Goal: Task Accomplishment & Management: Manage account settings

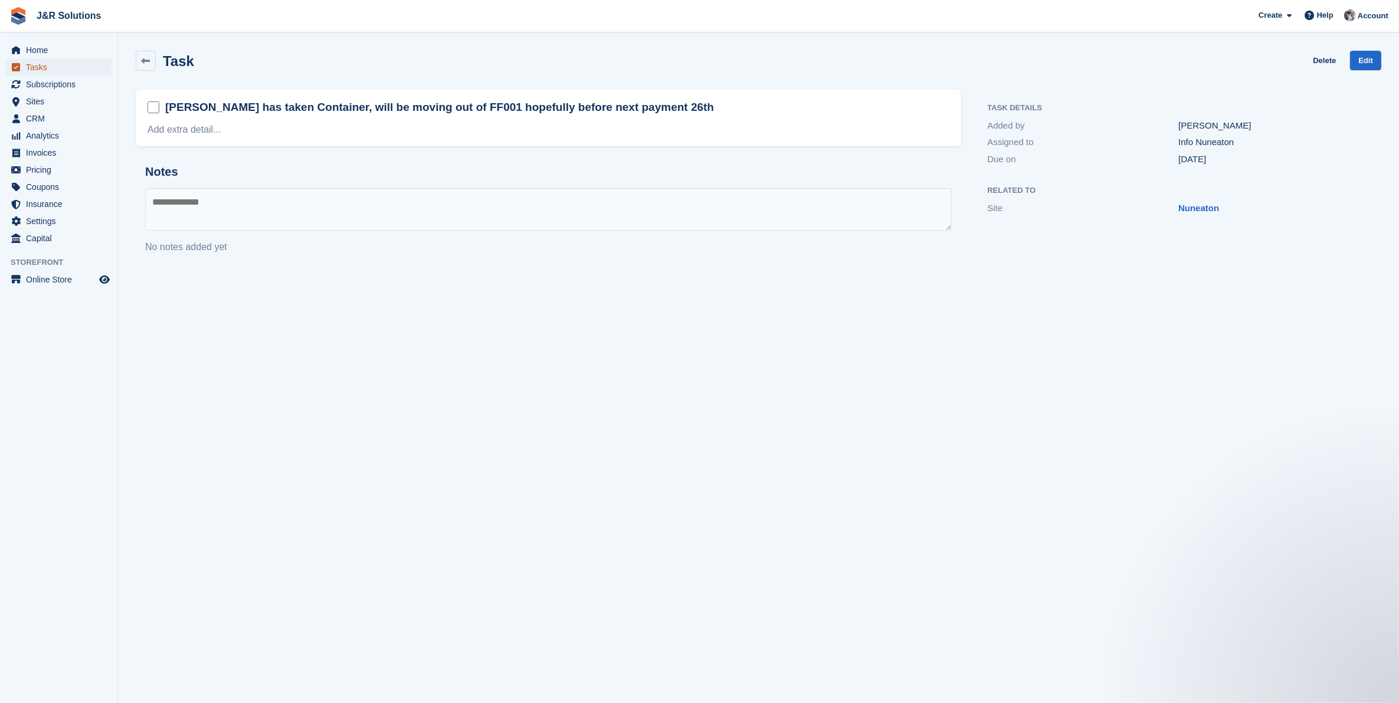
click at [36, 65] on span "Tasks" at bounding box center [61, 67] width 71 height 17
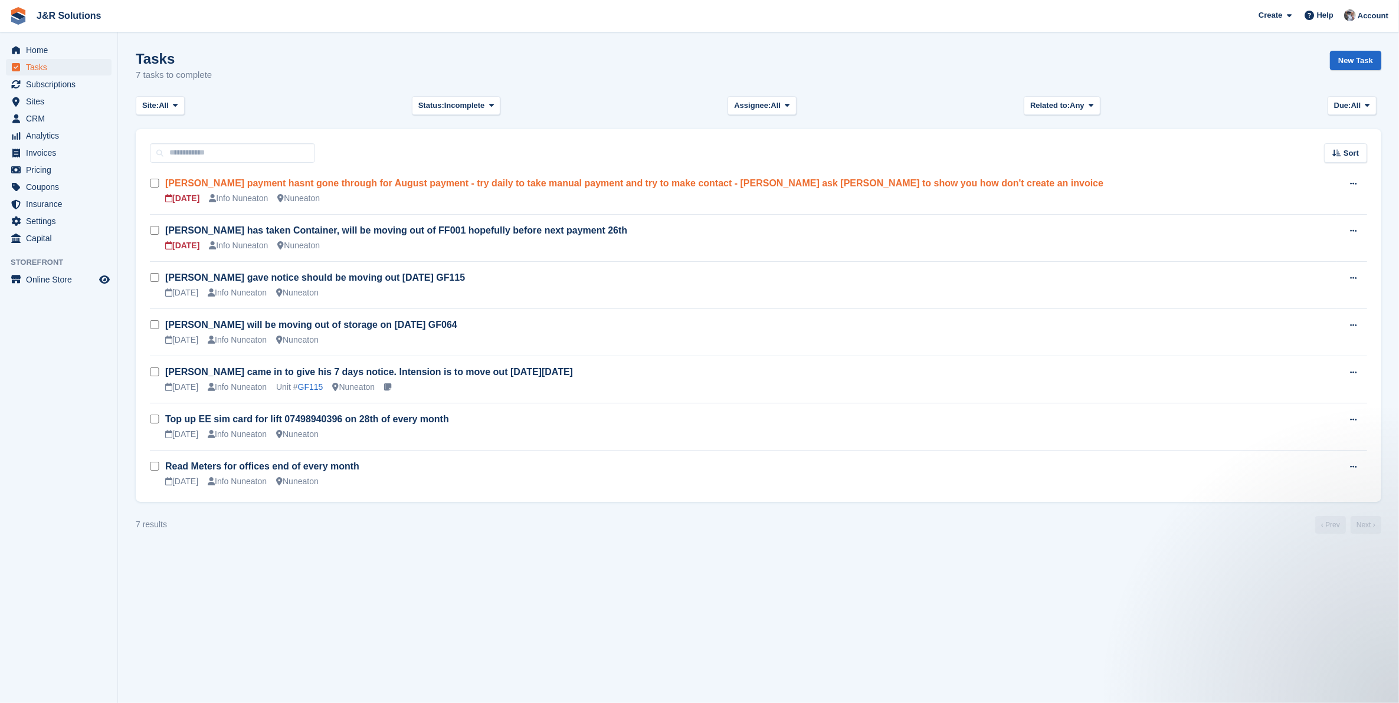
click at [367, 186] on link "Toni Bradley payment hasnt gone through for August payment - try daily to take …" at bounding box center [634, 183] width 938 height 10
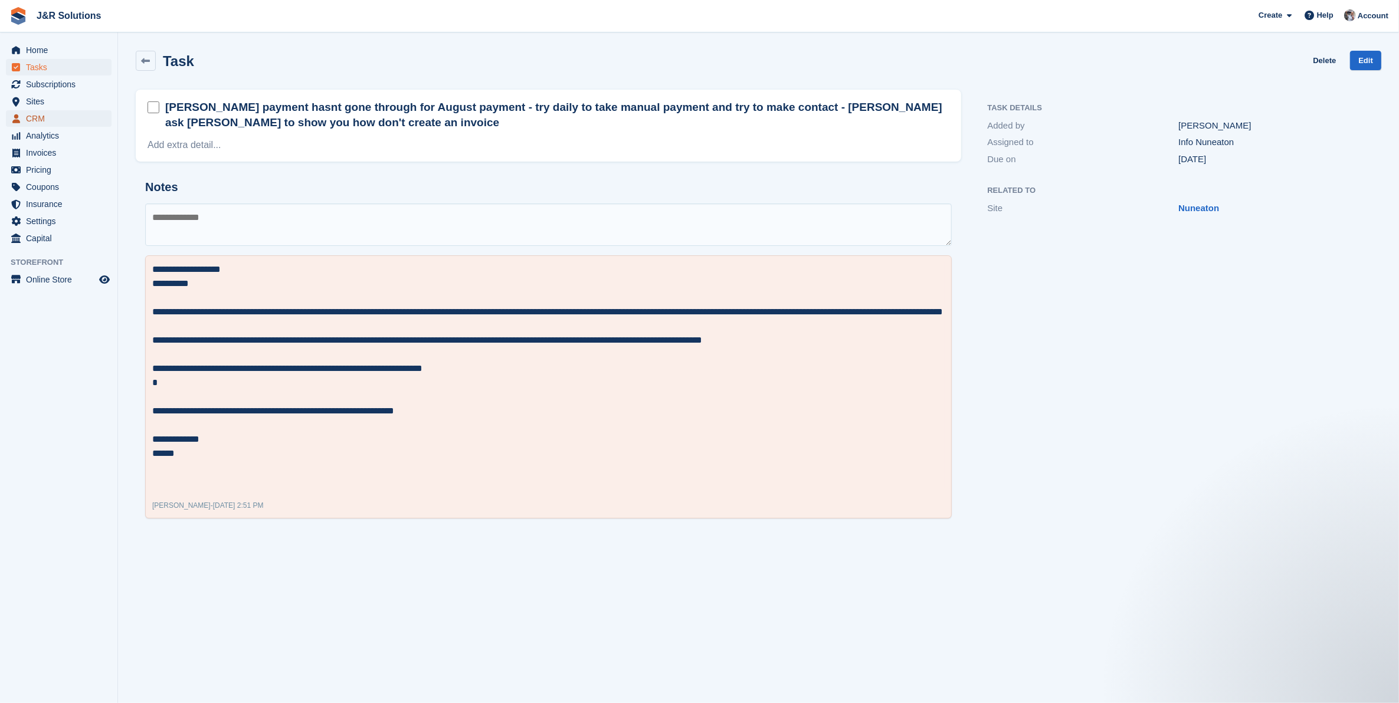
click at [40, 116] on span "CRM" at bounding box center [61, 118] width 71 height 17
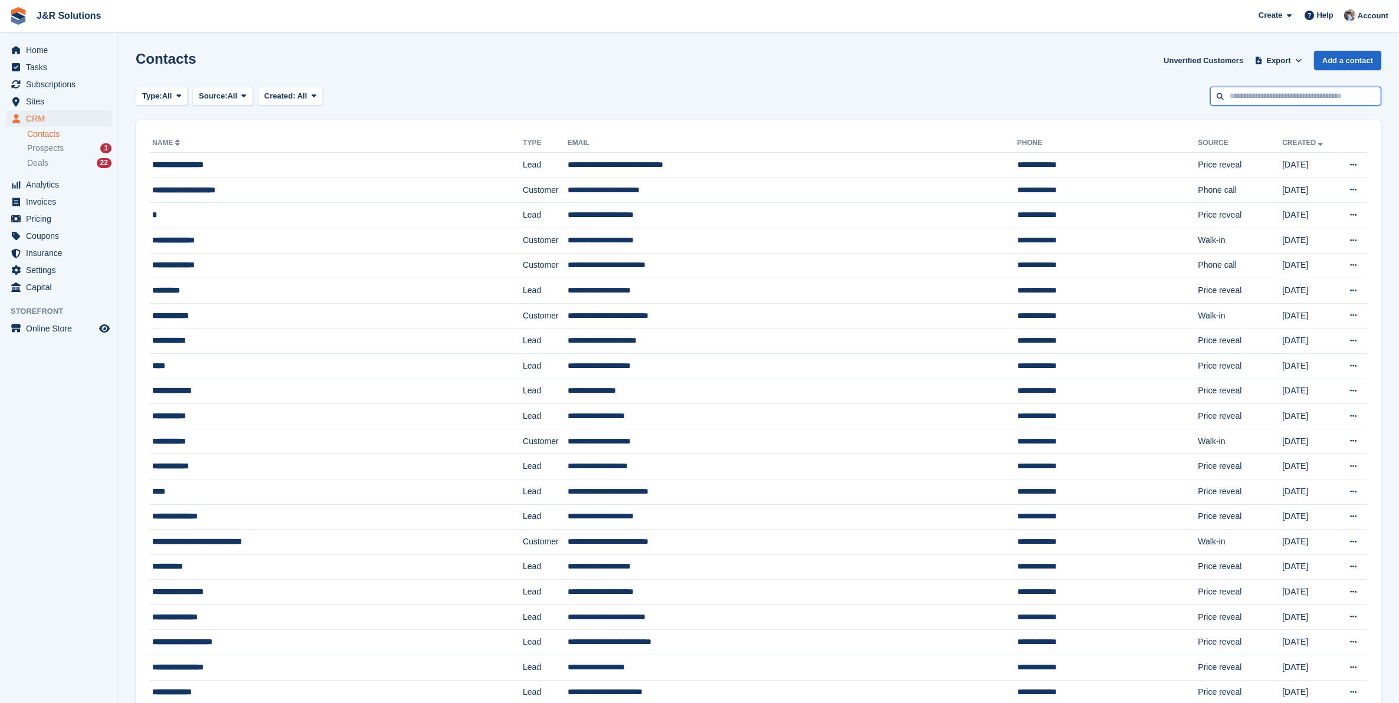
click at [1256, 96] on input "text" at bounding box center [1295, 96] width 171 height 19
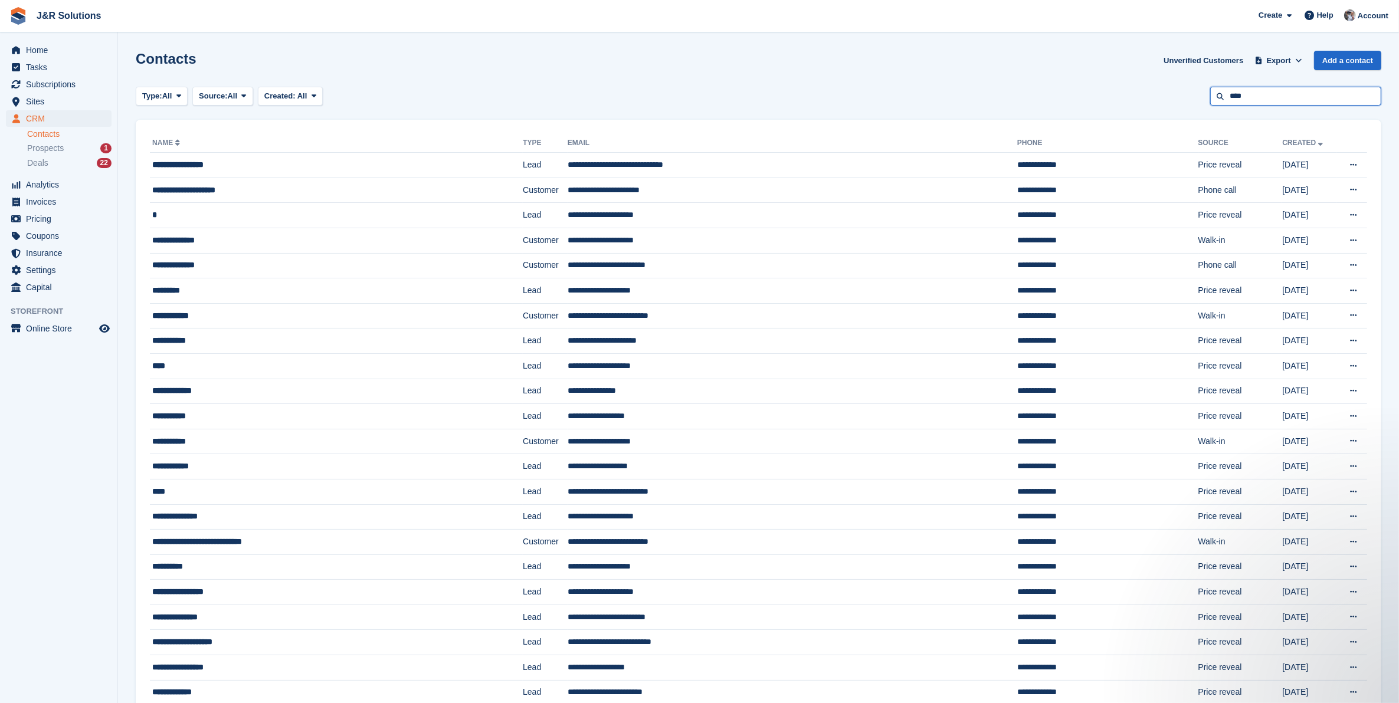
type input "****"
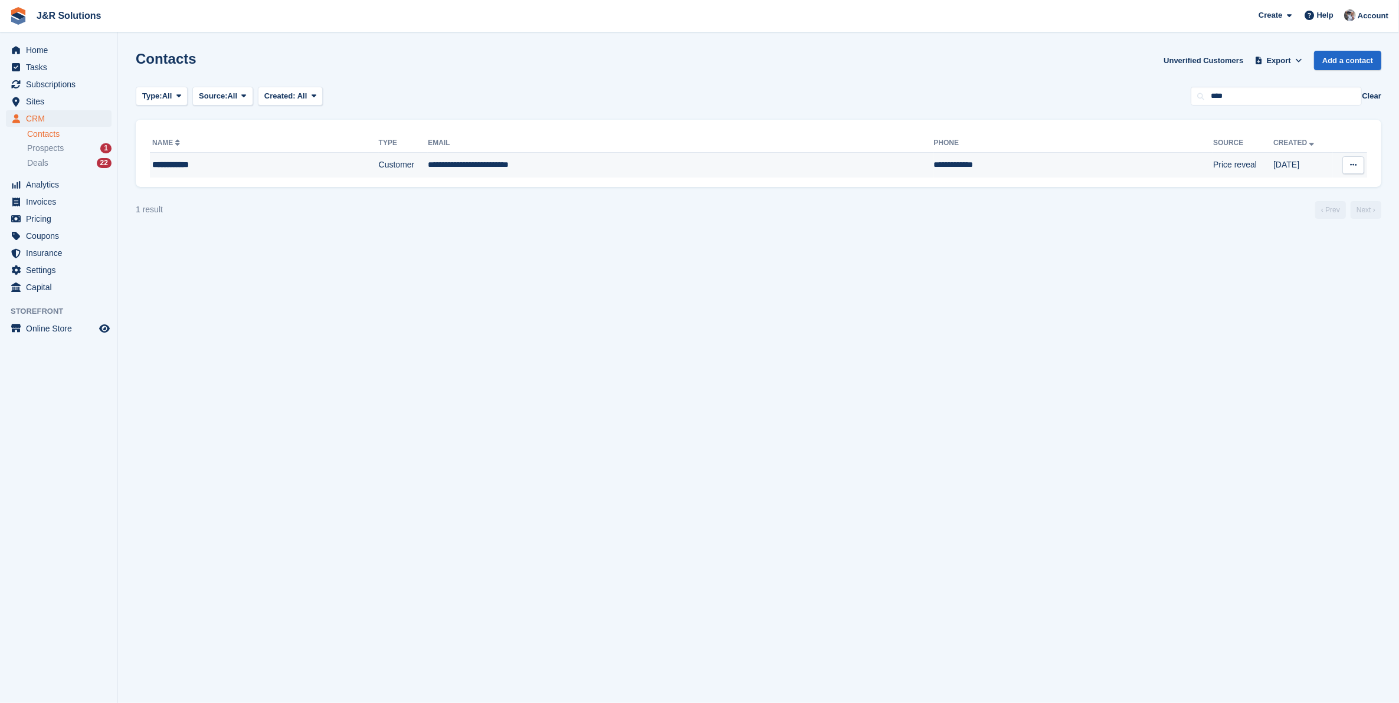
click at [158, 160] on div "**********" at bounding box center [233, 165] width 163 height 12
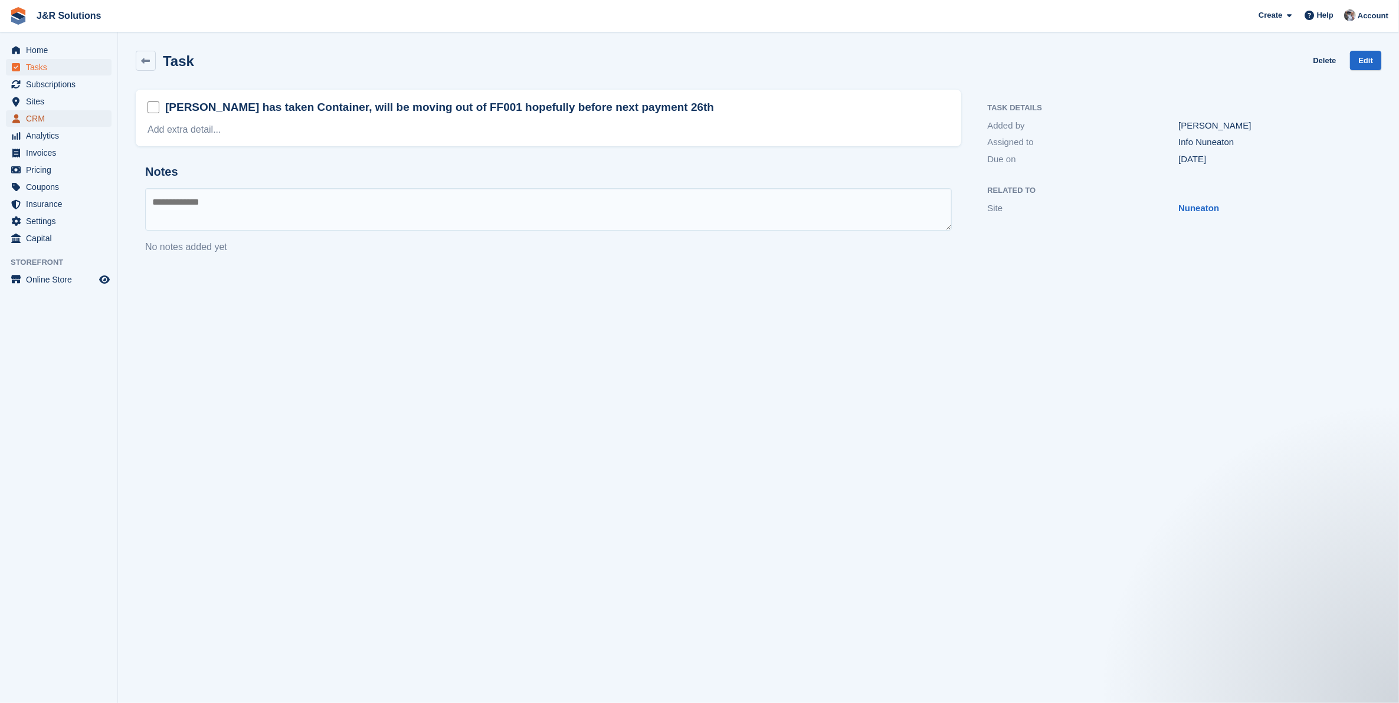
click at [28, 116] on span "CRM" at bounding box center [61, 118] width 71 height 17
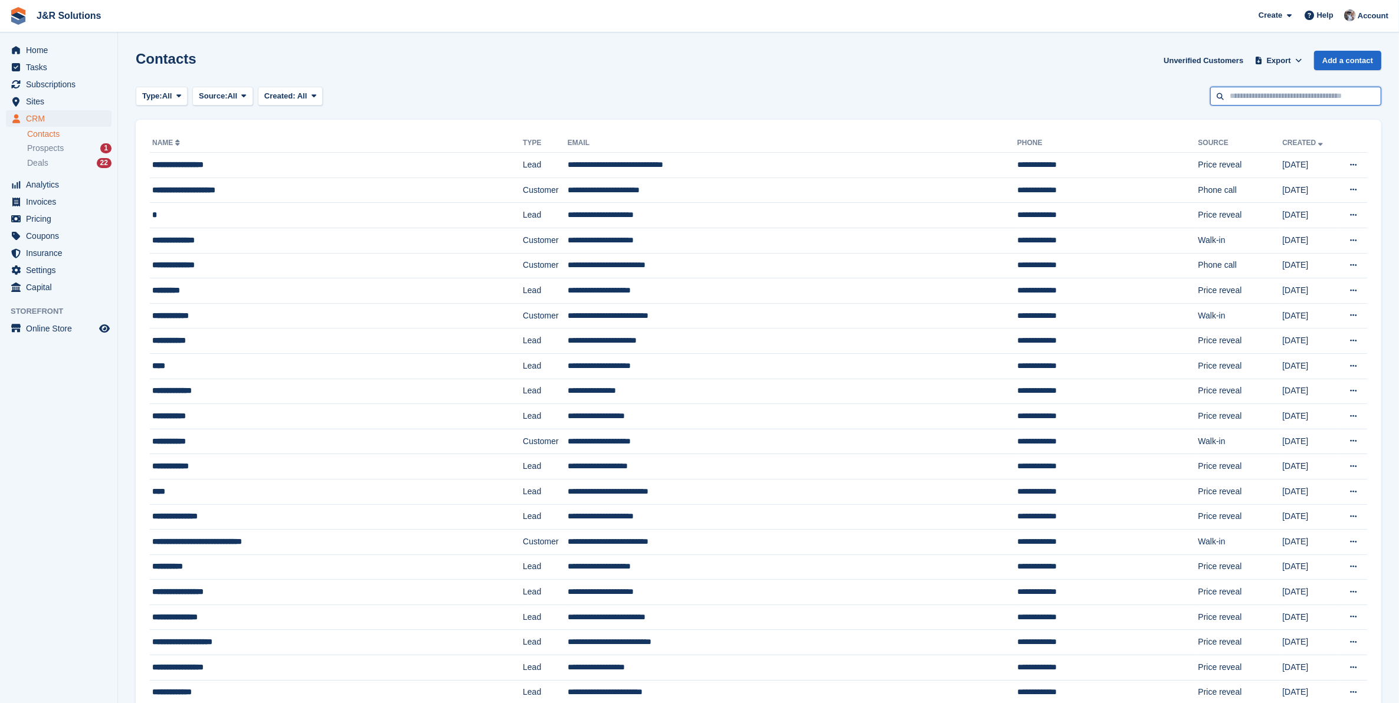
click at [1253, 97] on input "text" at bounding box center [1295, 96] width 171 height 19
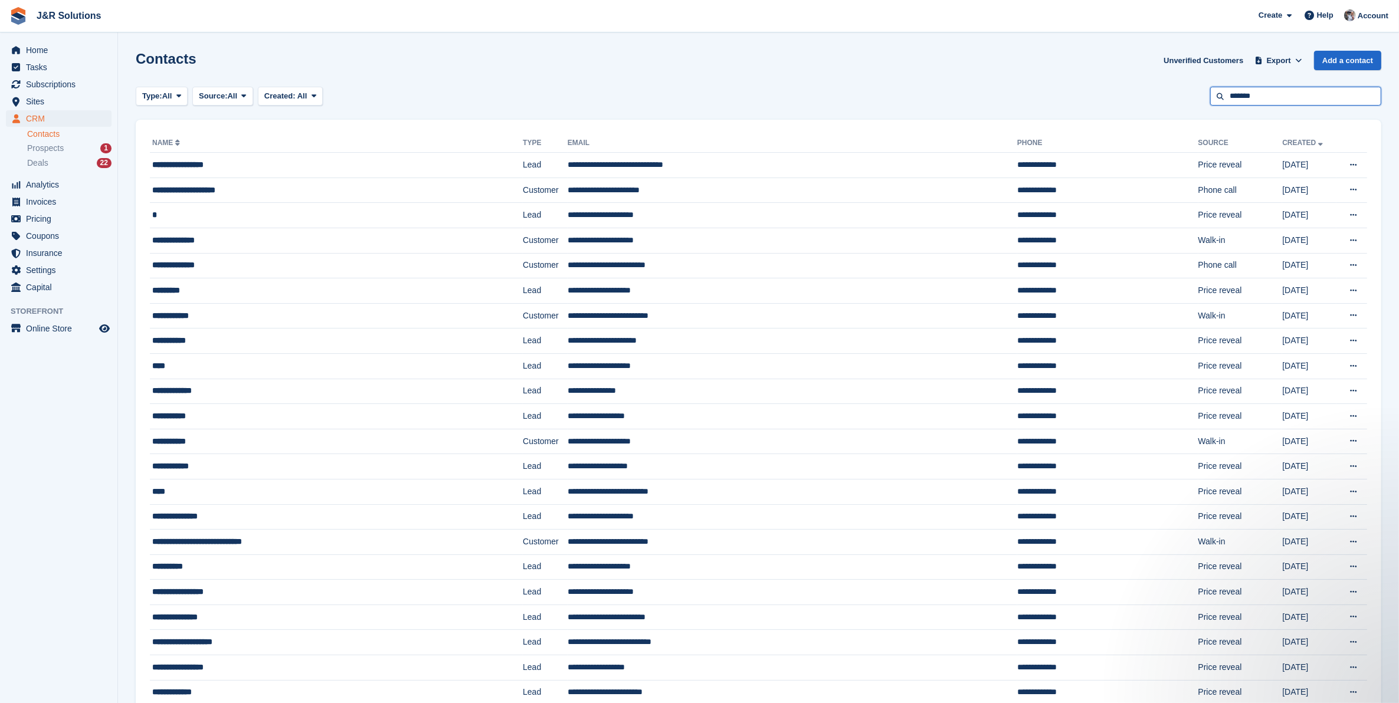
type input "*******"
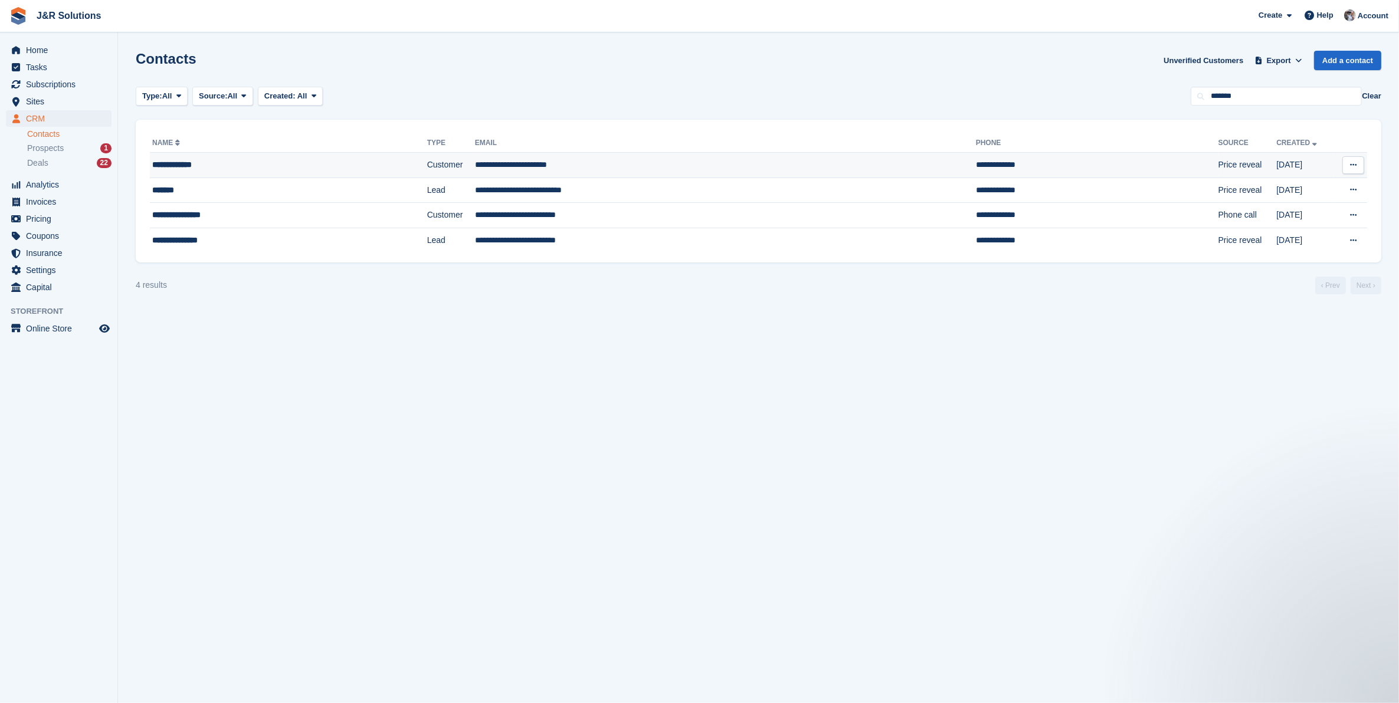
click at [216, 162] on div "**********" at bounding box center [254, 165] width 205 height 12
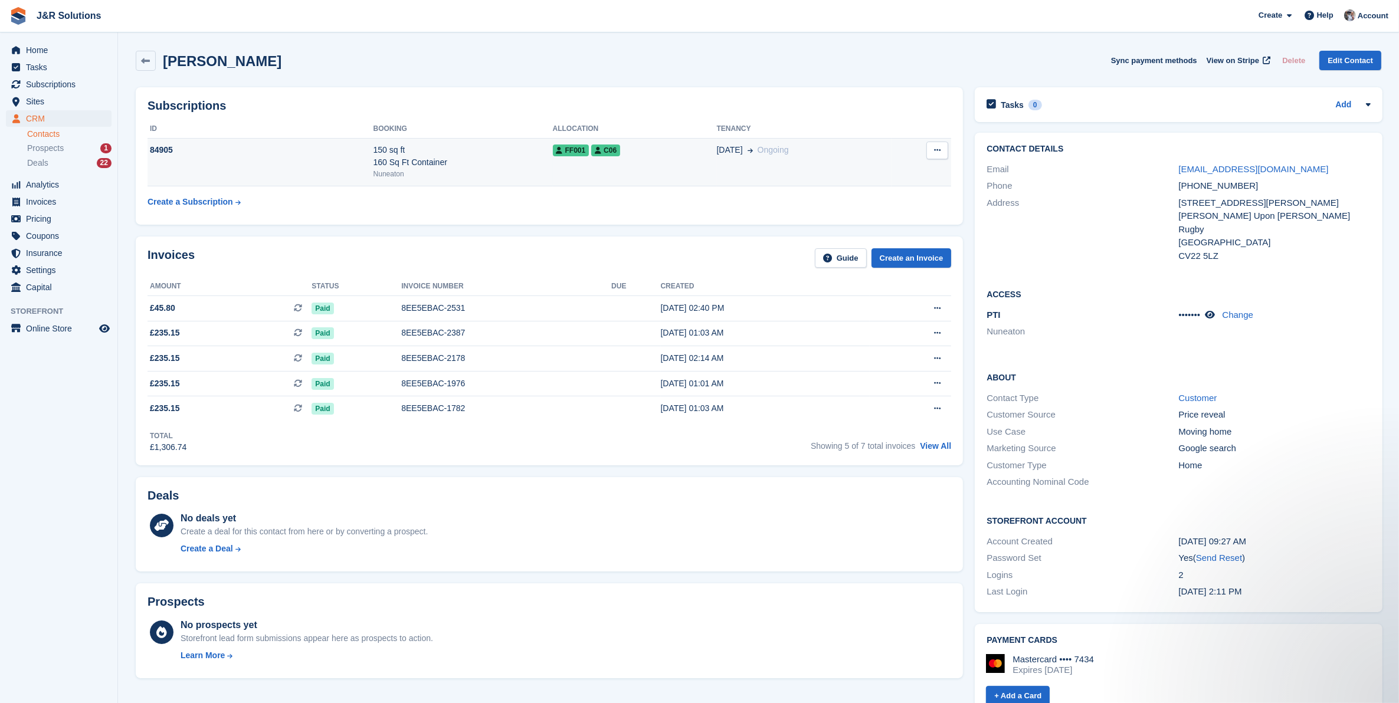
click at [209, 157] on td "84905" at bounding box center [260, 162] width 226 height 48
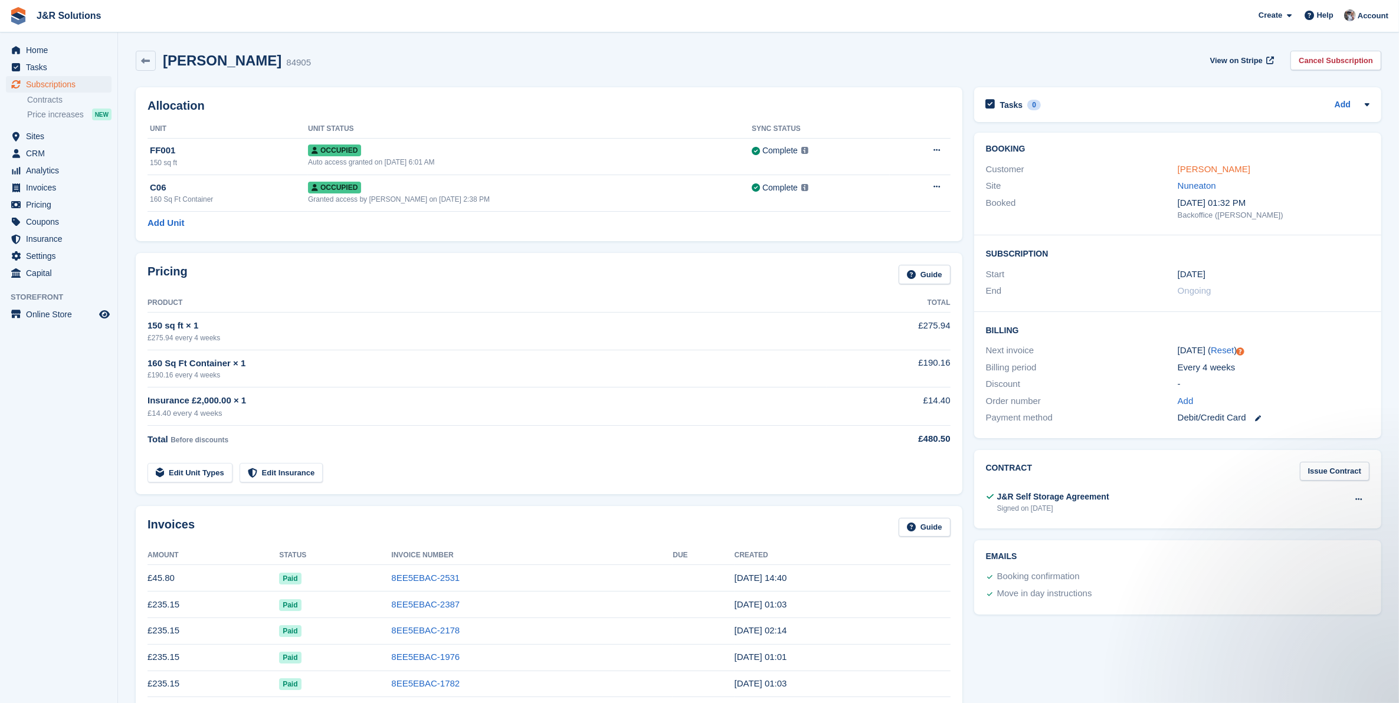
click at [1209, 169] on link "[PERSON_NAME]" at bounding box center [1213, 169] width 73 height 10
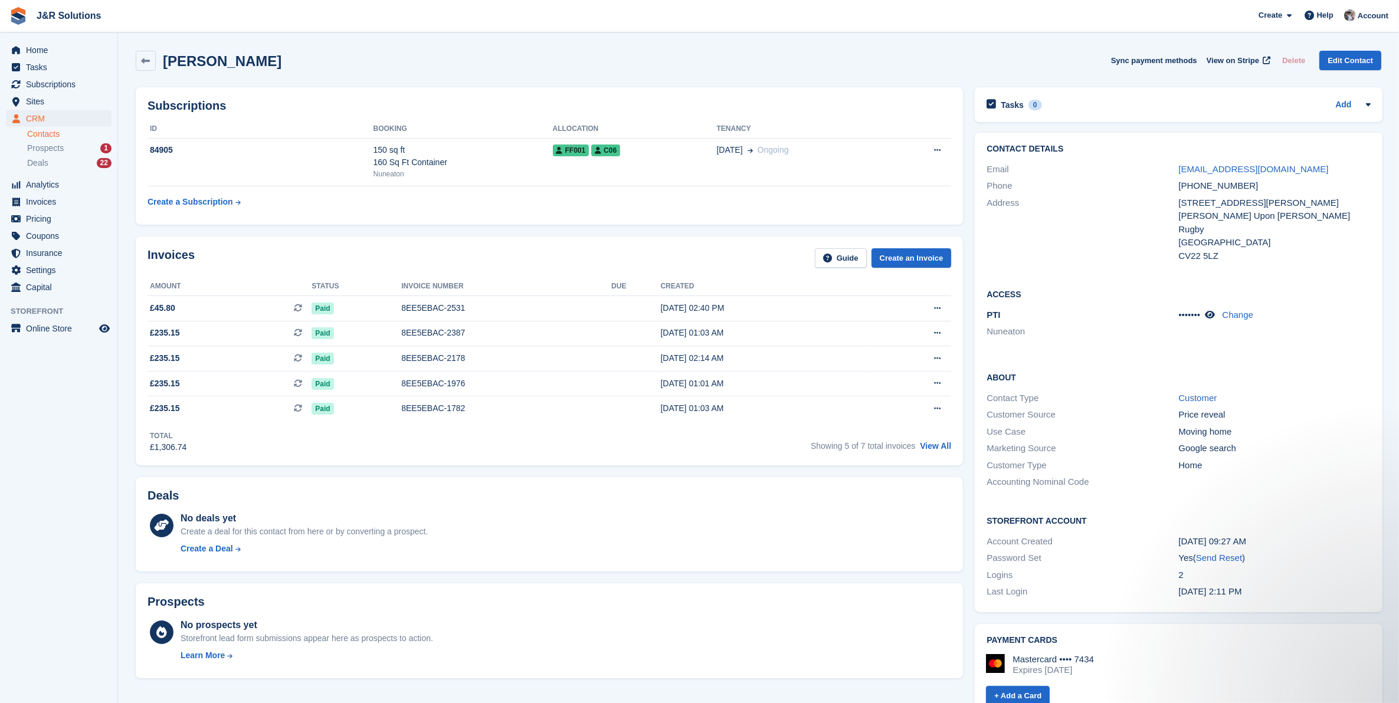
click at [595, 78] on div "Anthony Niner Sync payment methods View on Stripe Delete Edit Contact" at bounding box center [758, 63] width 1257 height 37
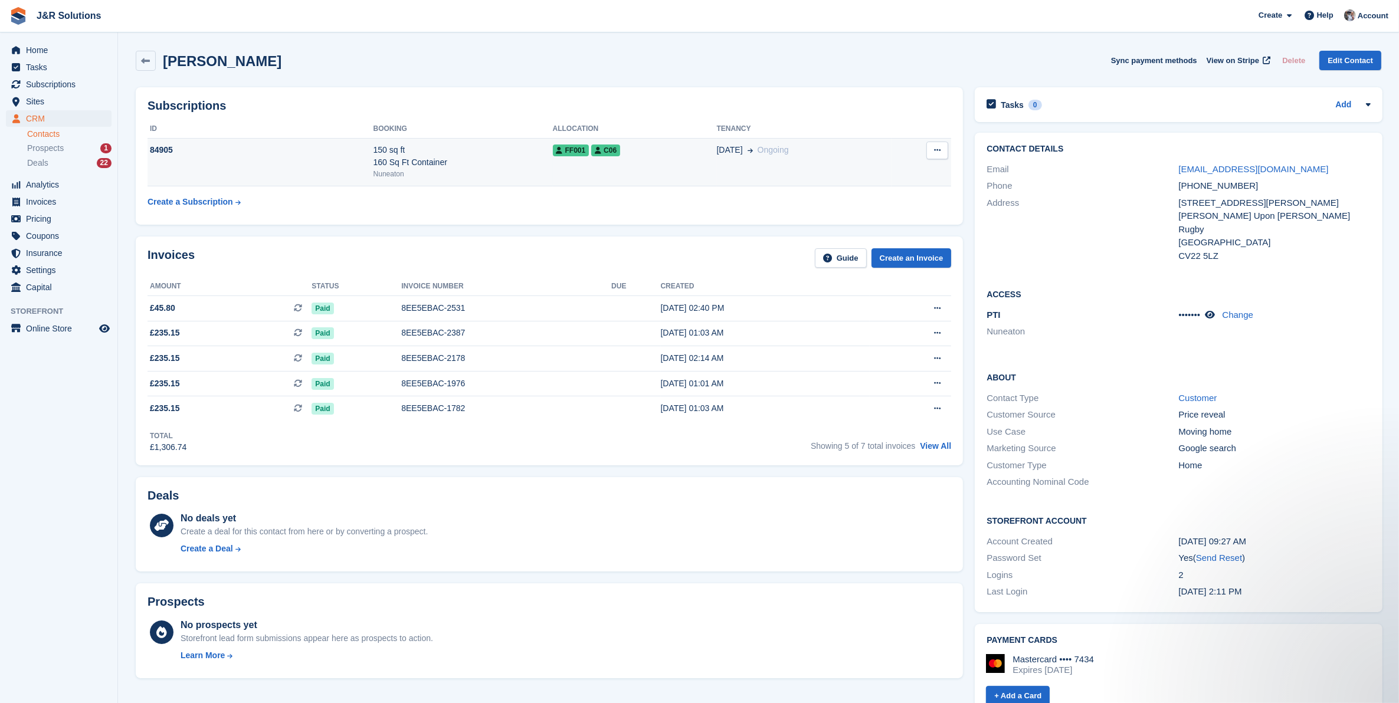
click at [446, 169] on div "Nuneaton" at bounding box center [462, 174] width 179 height 11
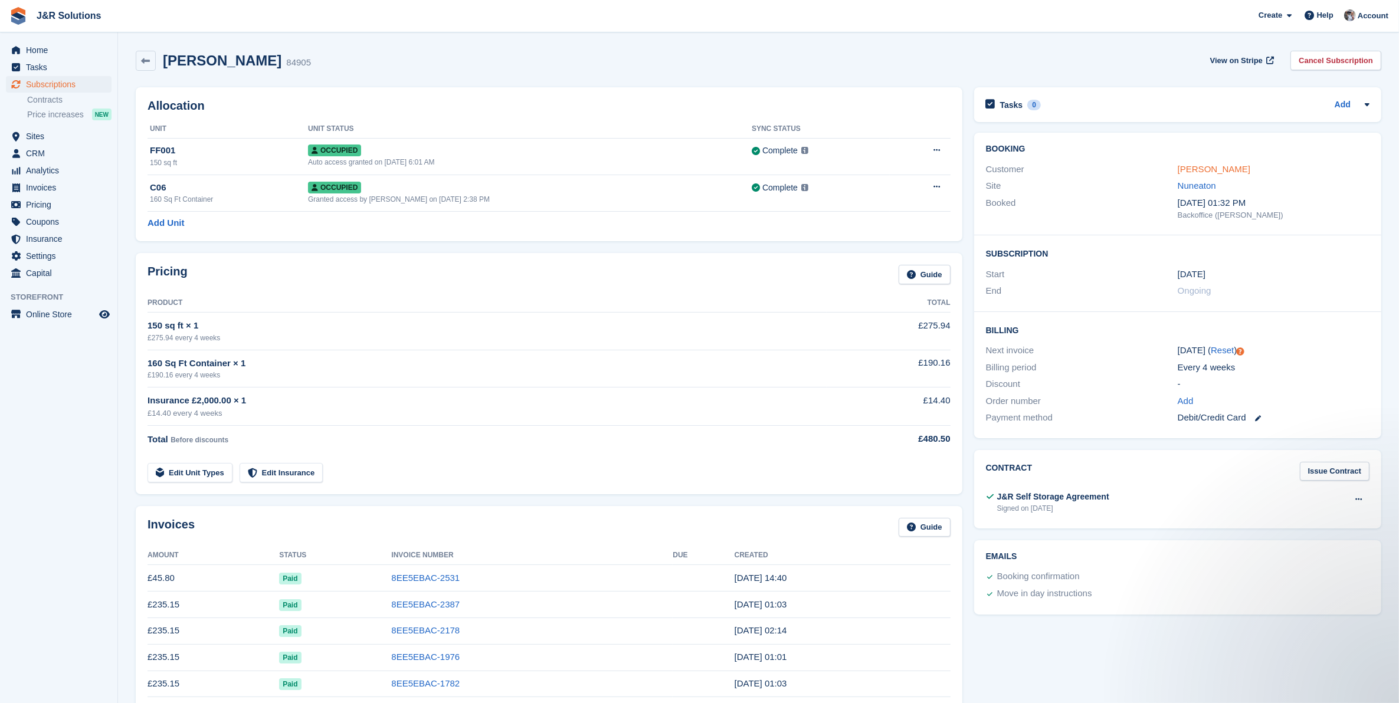
click at [1208, 169] on link "[PERSON_NAME]" at bounding box center [1213, 169] width 73 height 10
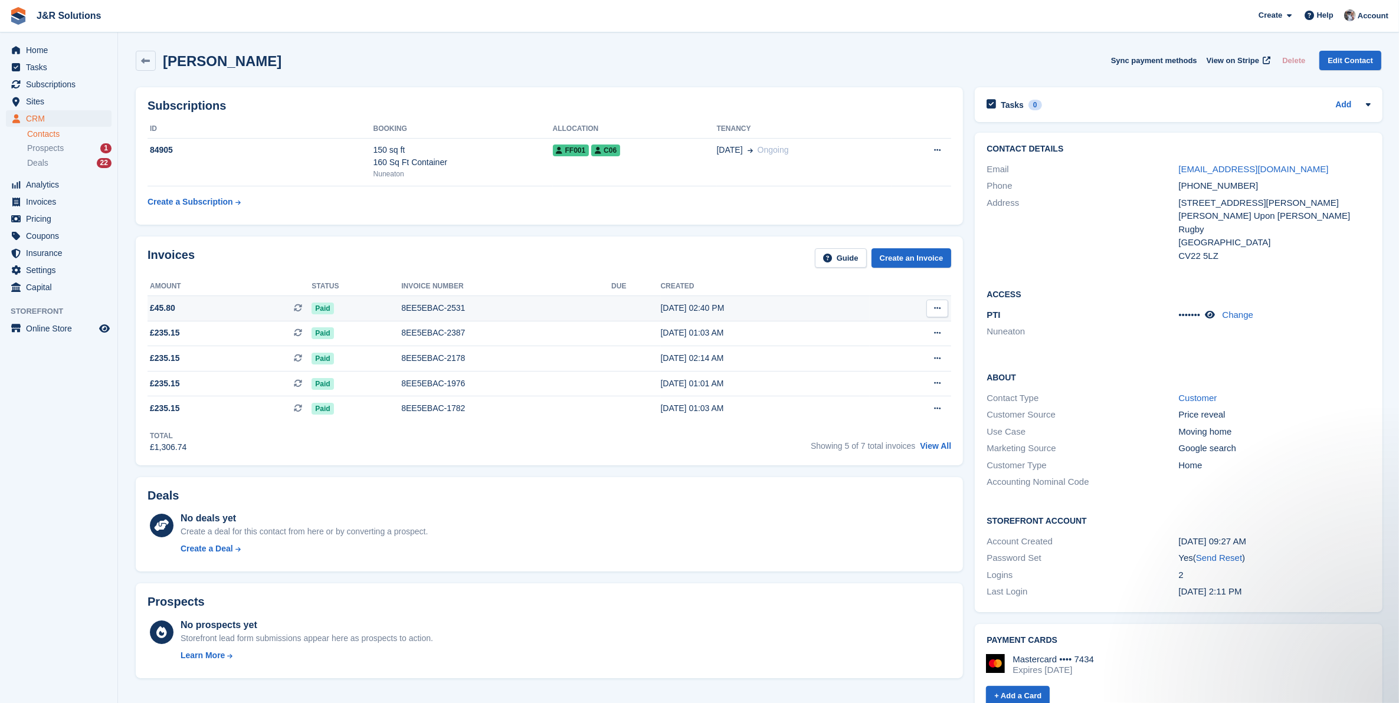
click at [199, 307] on span "£45.80 This is a recurring subscription invoice." at bounding box center [229, 308] width 164 height 12
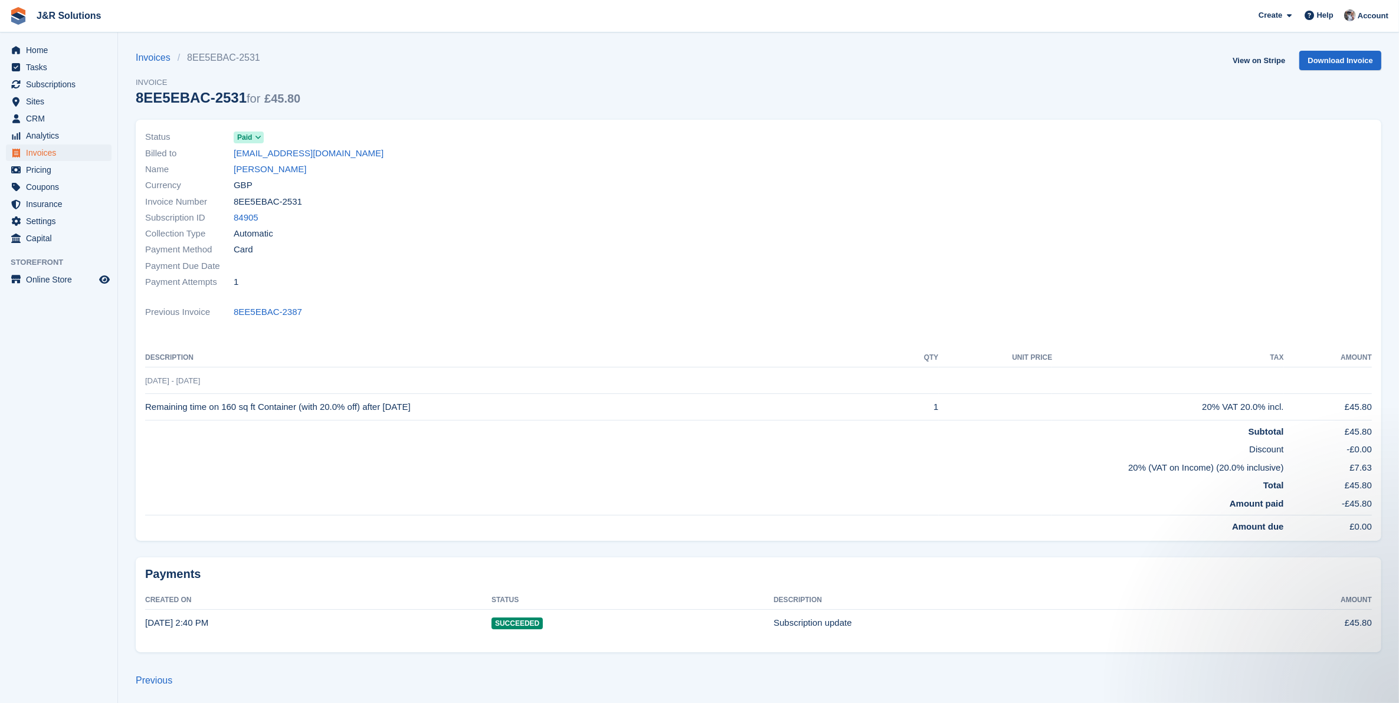
scroll to position [3, 0]
click at [143, 57] on link "Invoices" at bounding box center [157, 55] width 42 height 14
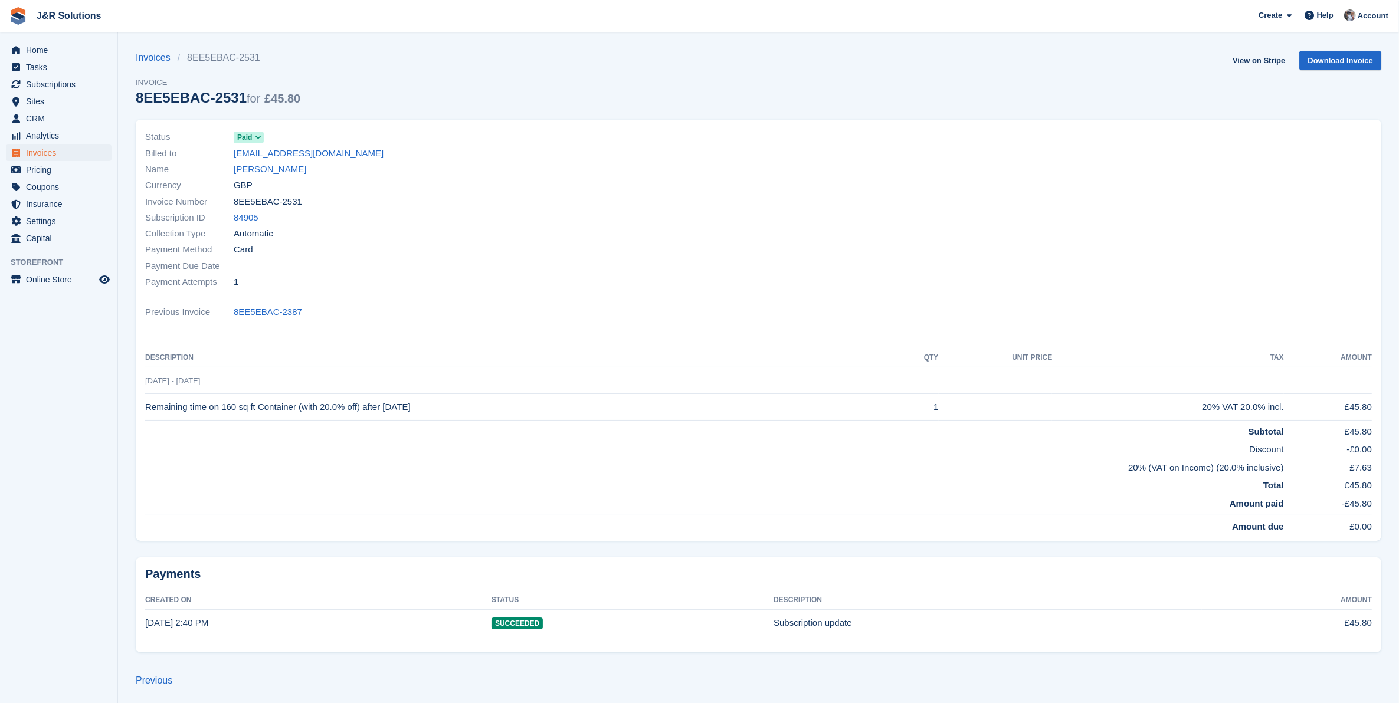
scroll to position [3, 0]
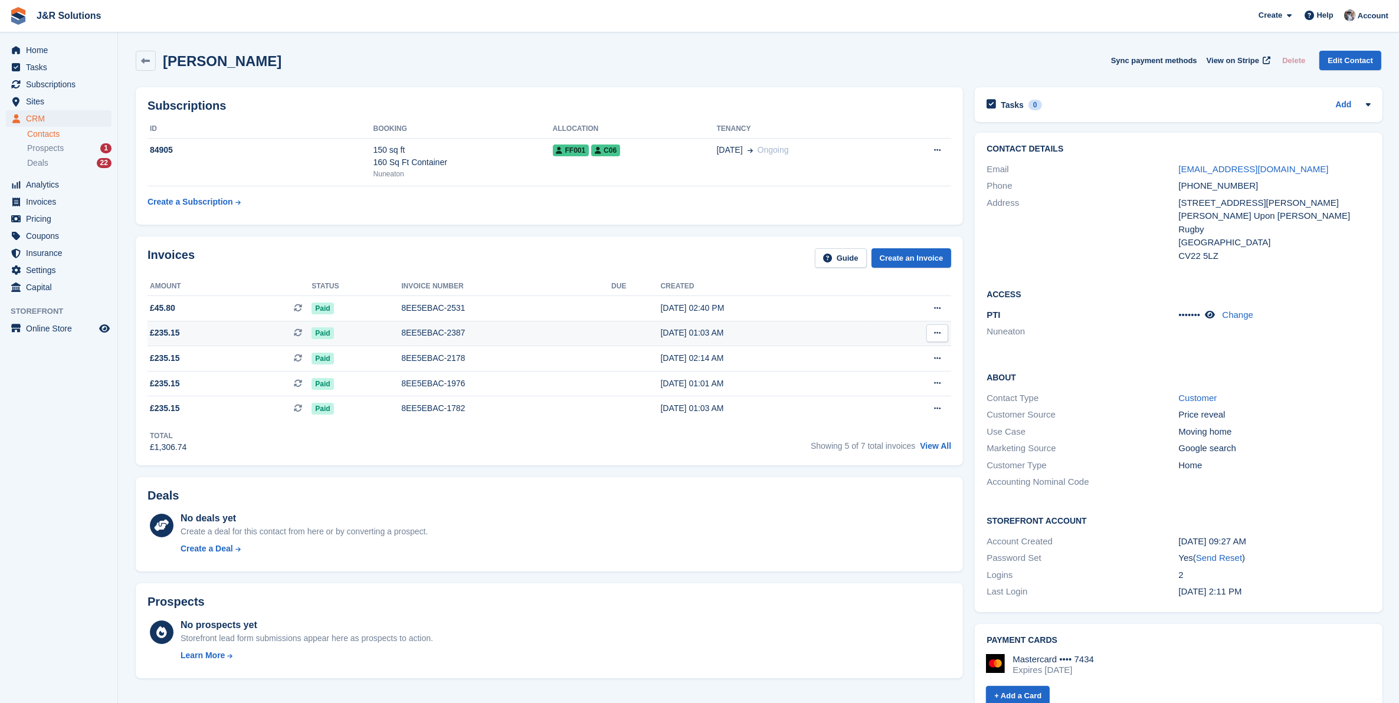
click at [223, 329] on span "£235.15 This is a recurring subscription invoice." at bounding box center [229, 333] width 164 height 12
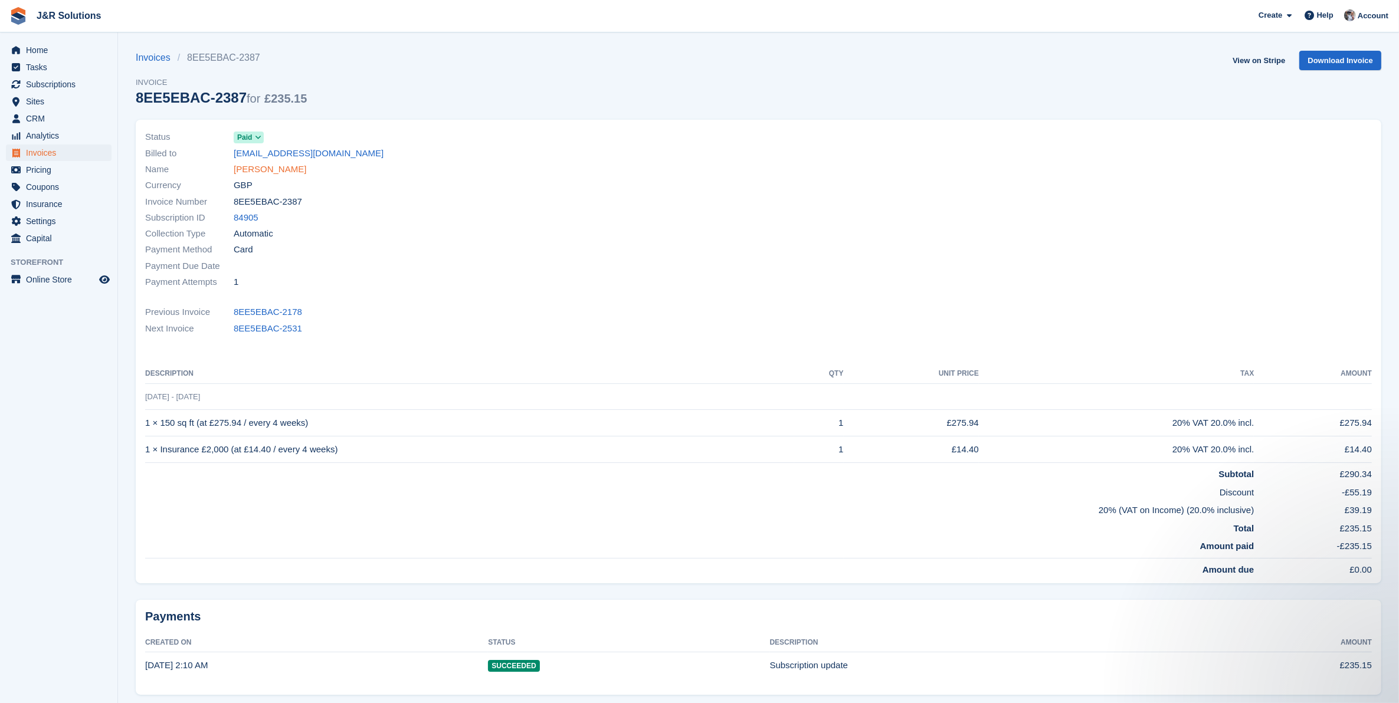
click at [254, 170] on link "Anthony Niner" at bounding box center [270, 170] width 73 height 14
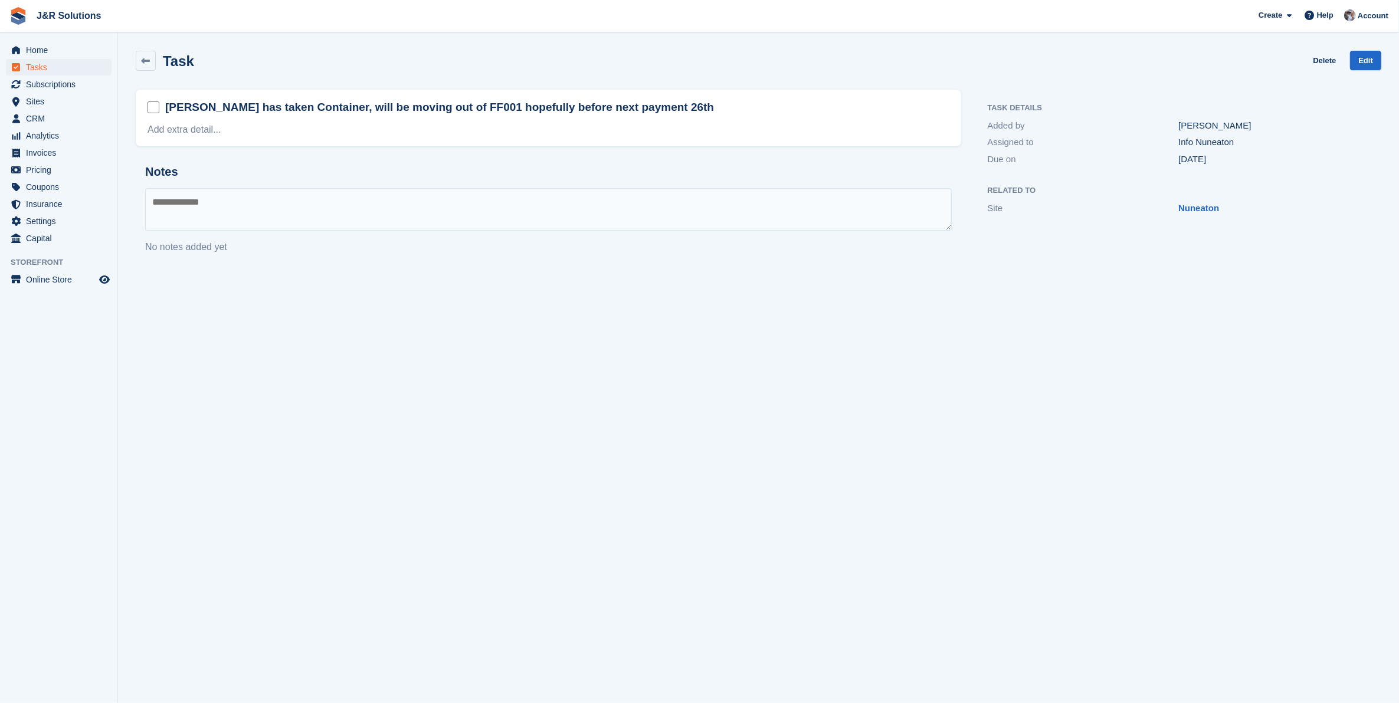
click at [260, 205] on textarea at bounding box center [548, 209] width 806 height 42
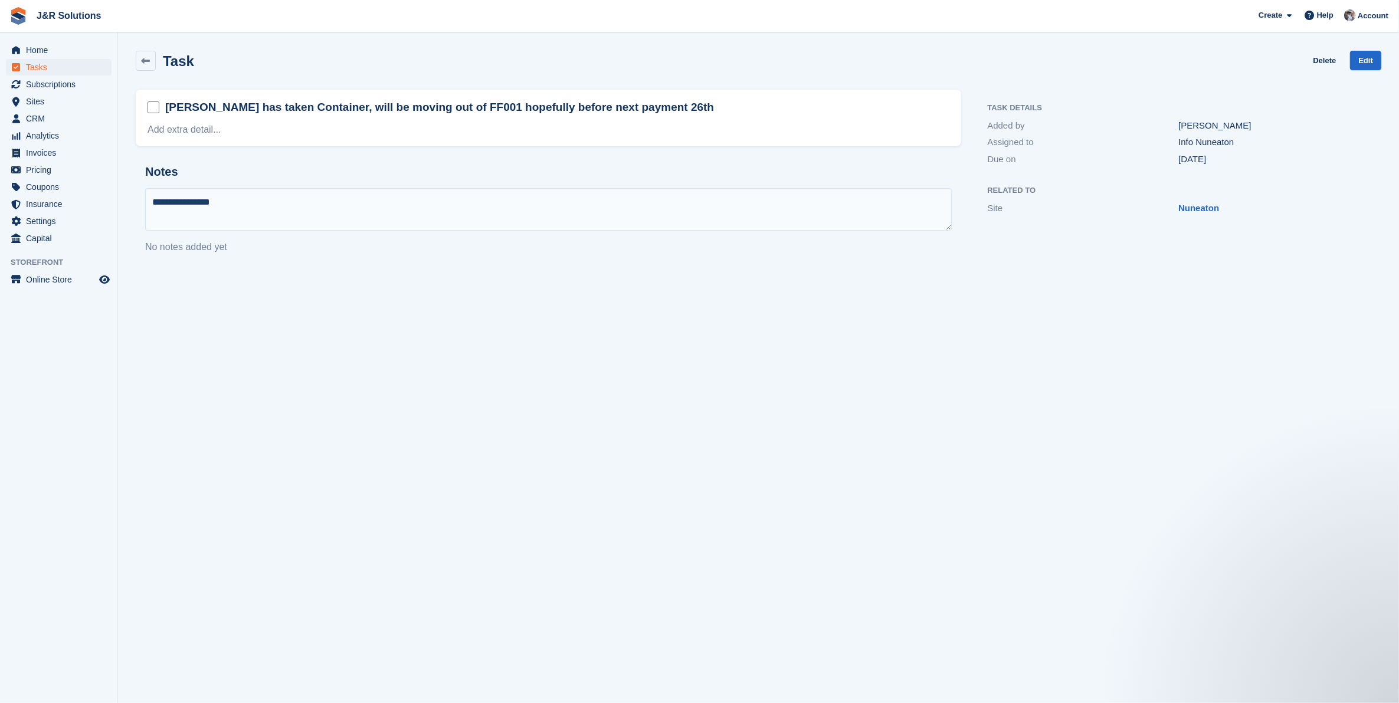
type textarea "**********"
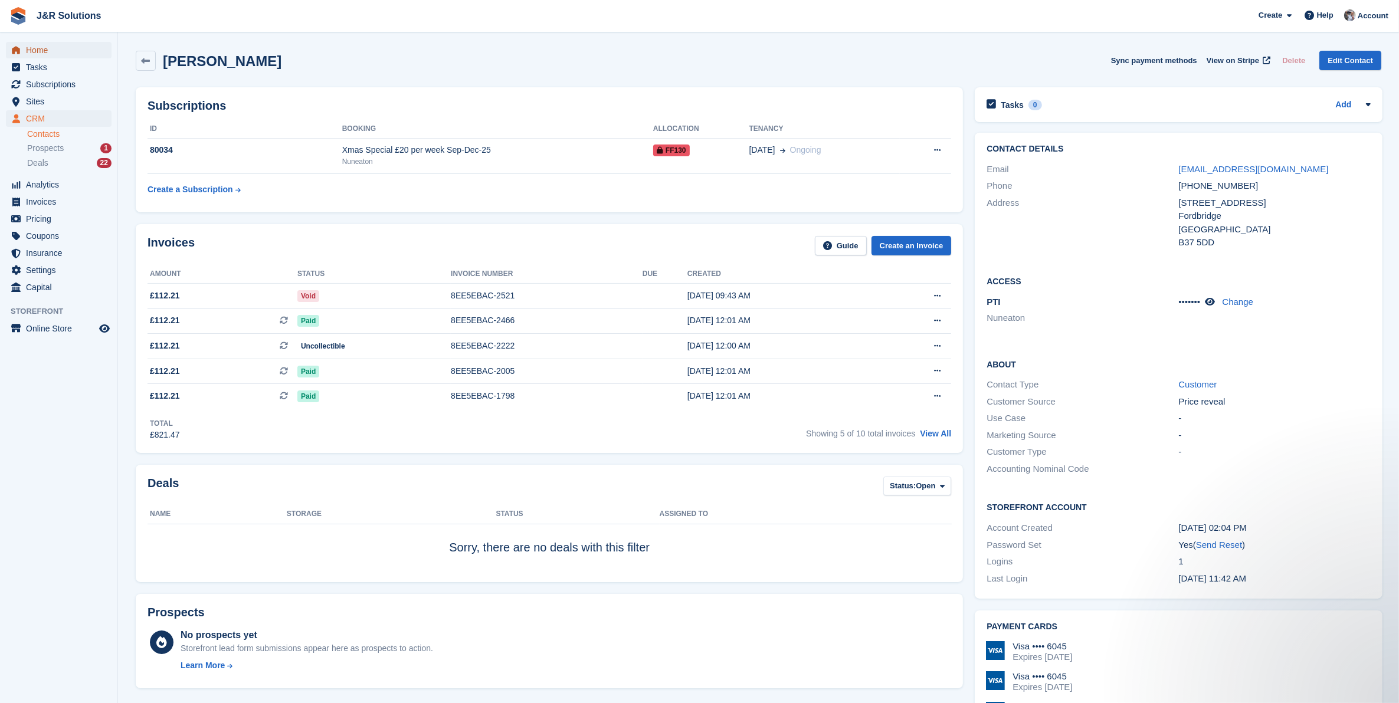
click at [34, 51] on span "Home" at bounding box center [61, 50] width 71 height 17
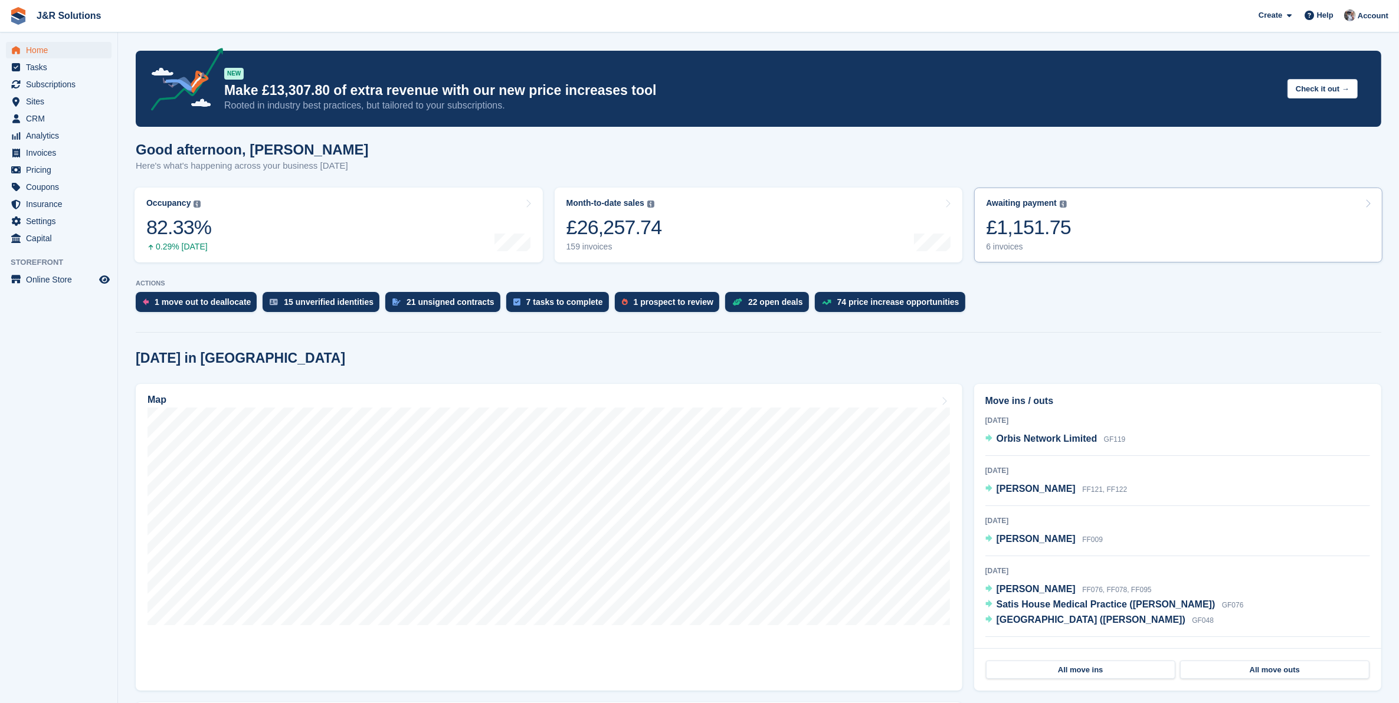
click at [1133, 230] on link "Awaiting payment The total outstanding balance on all open invoices. £1,151.75 …" at bounding box center [1178, 225] width 408 height 75
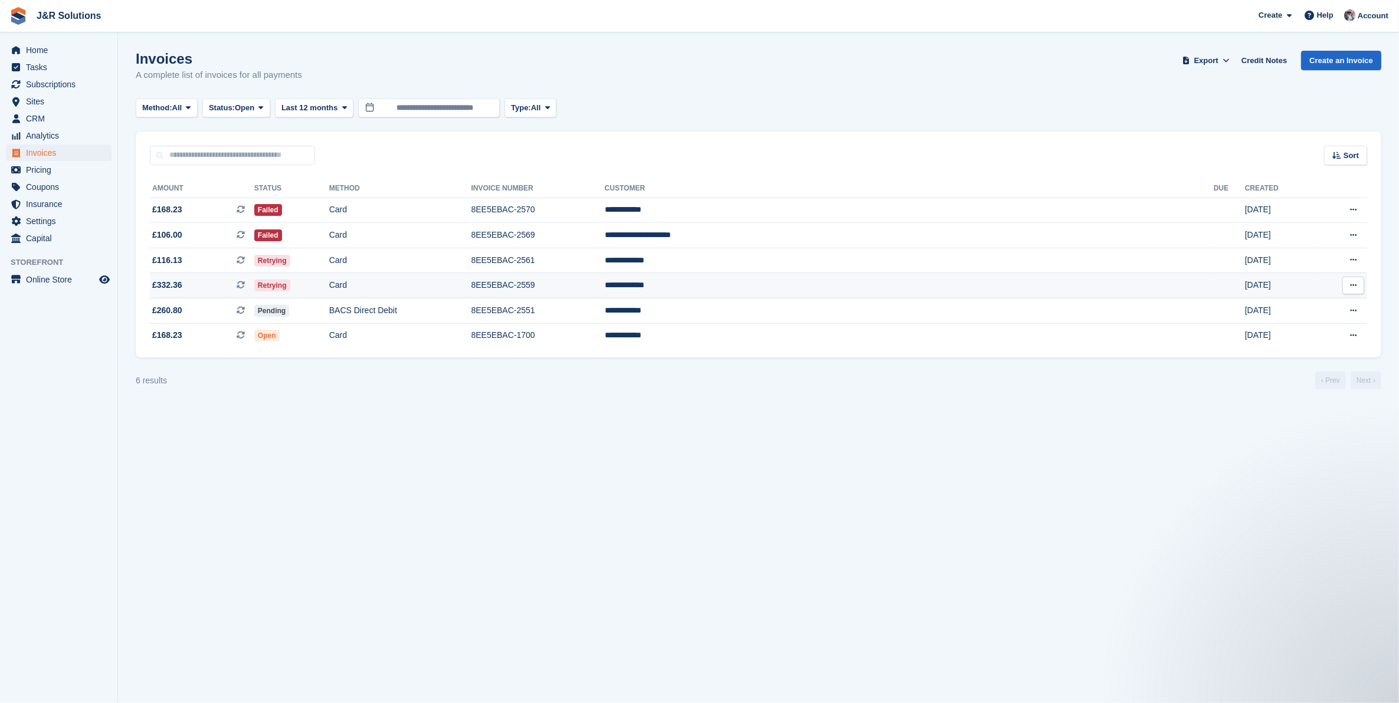
click at [605, 286] on td "8EE5EBAC-2559" at bounding box center [537, 285] width 133 height 25
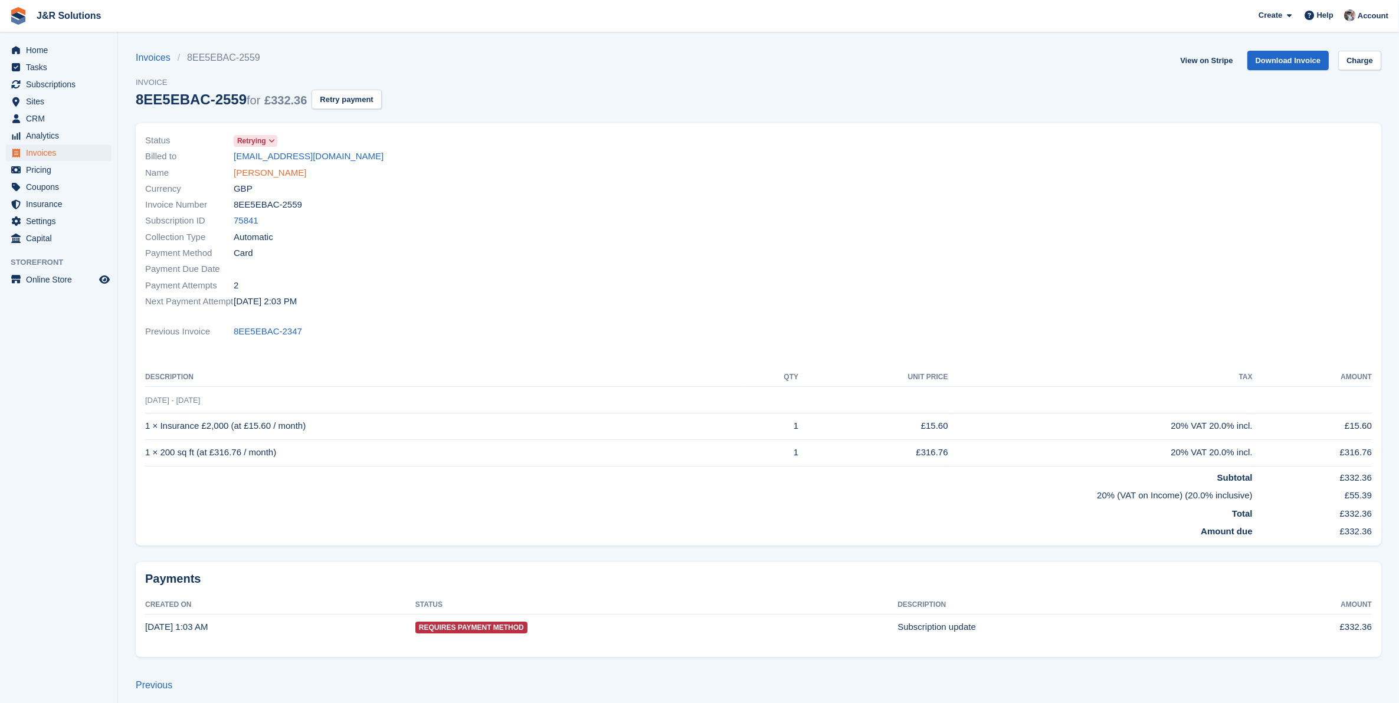
click at [241, 174] on link "Dionne Galvin" at bounding box center [270, 173] width 73 height 14
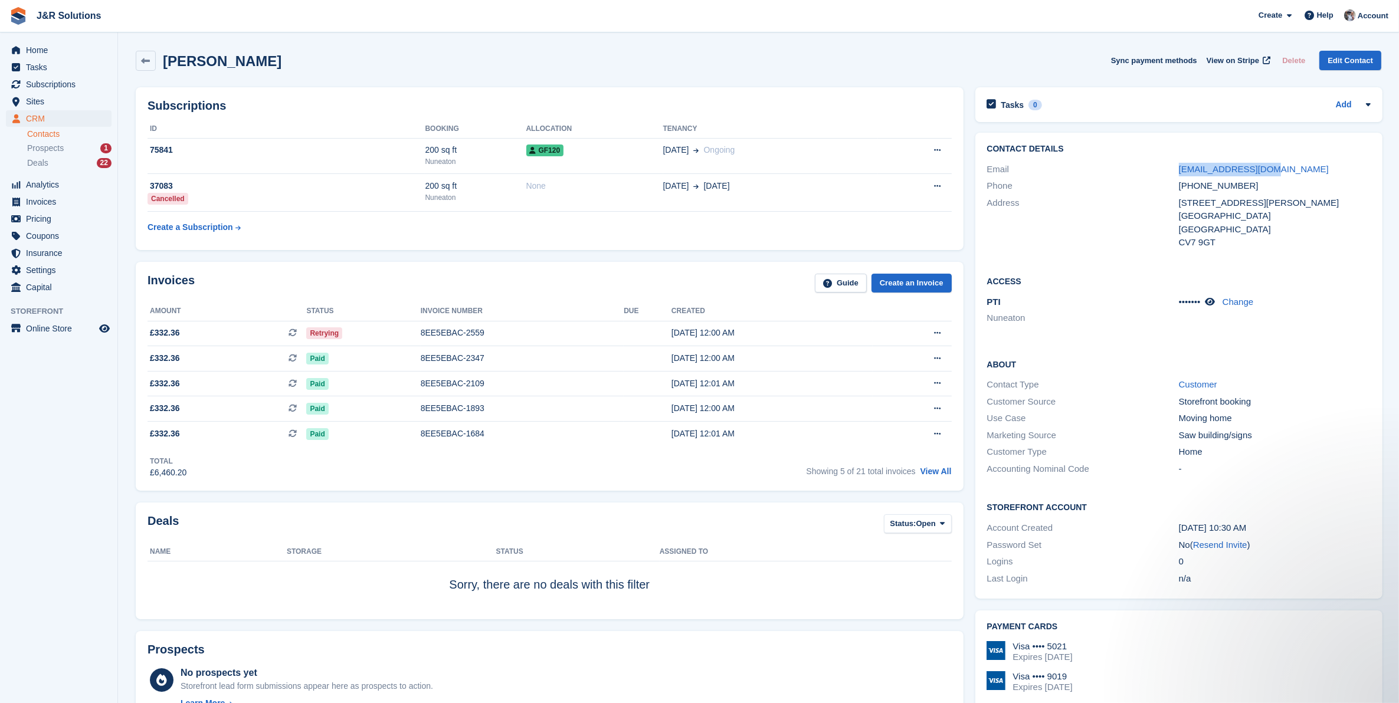
drag, startPoint x: 1255, startPoint y: 169, endPoint x: 1161, endPoint y: 174, distance: 93.9
click at [1161, 174] on div "Email d_galvin@life.co.uk" at bounding box center [1178, 169] width 383 height 17
copy div "d_galvin@life.co.uk"
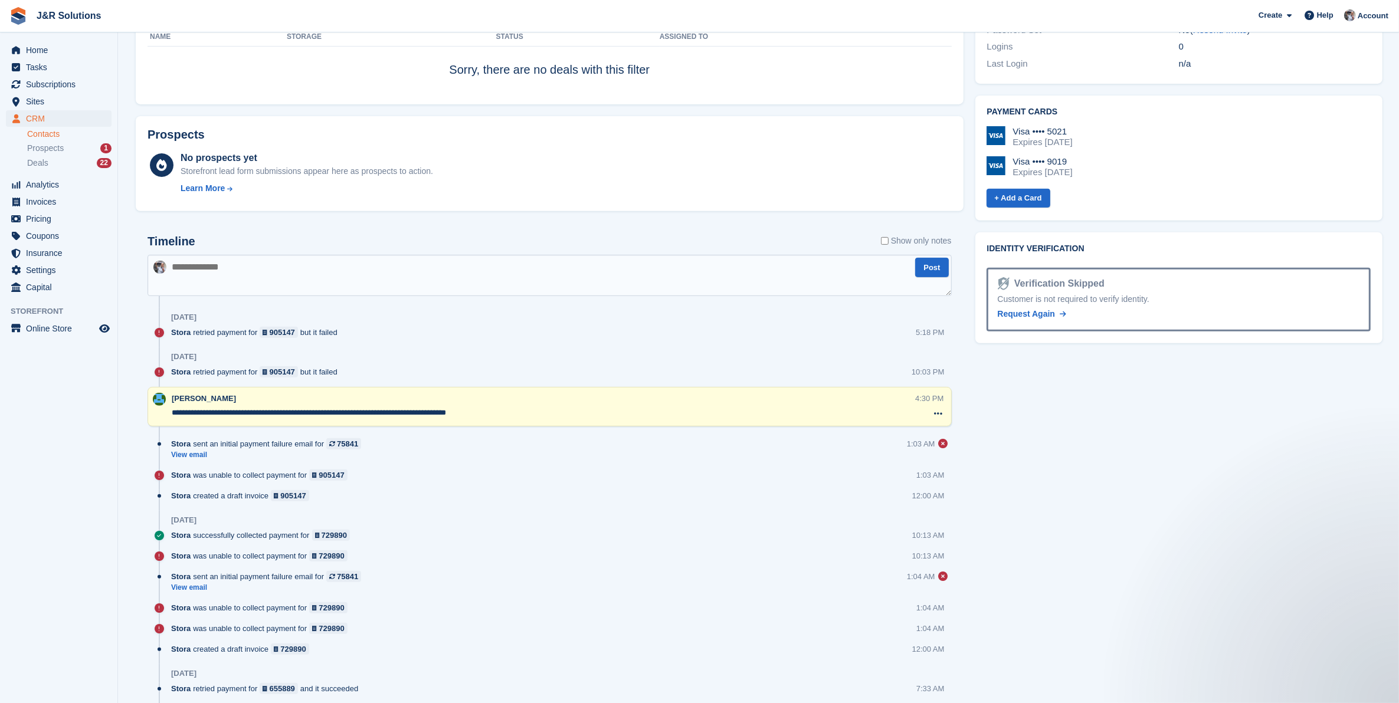
scroll to position [516, 0]
click at [268, 267] on textarea at bounding box center [549, 274] width 804 height 41
type textarea "**********"
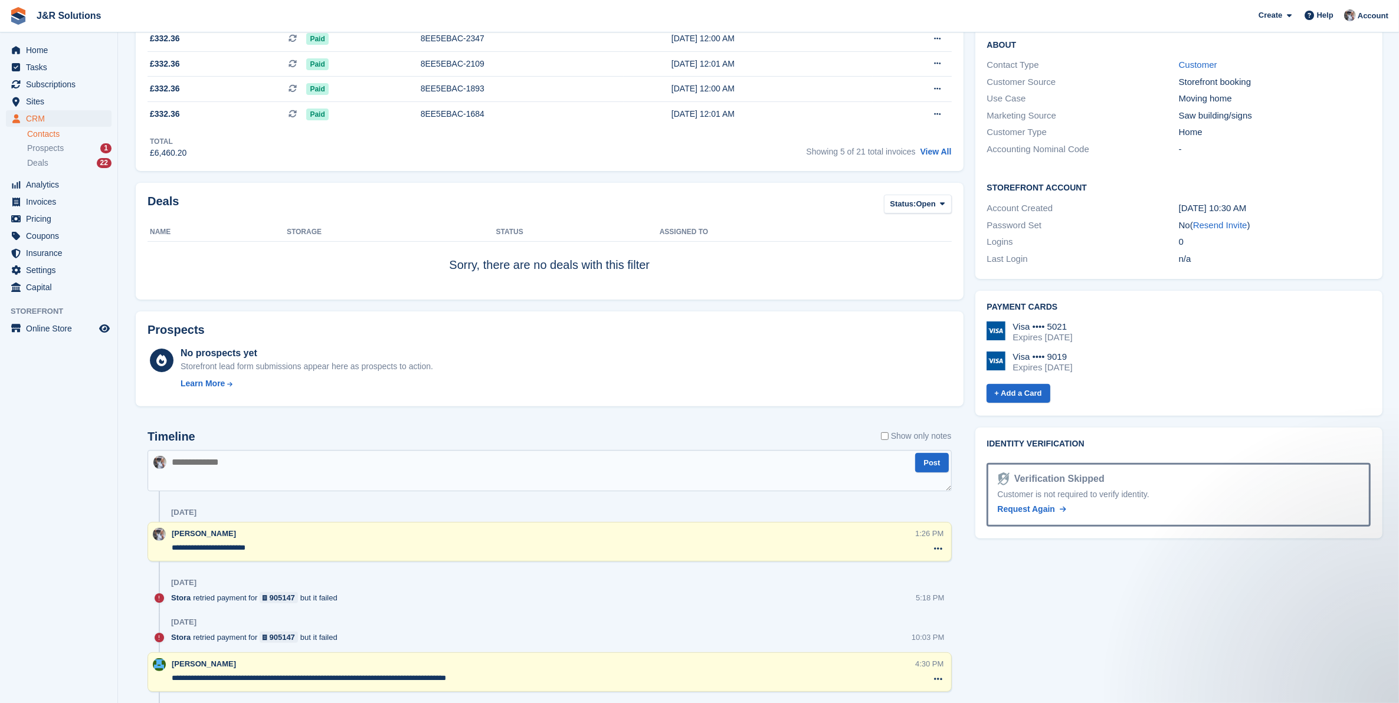
scroll to position [74, 0]
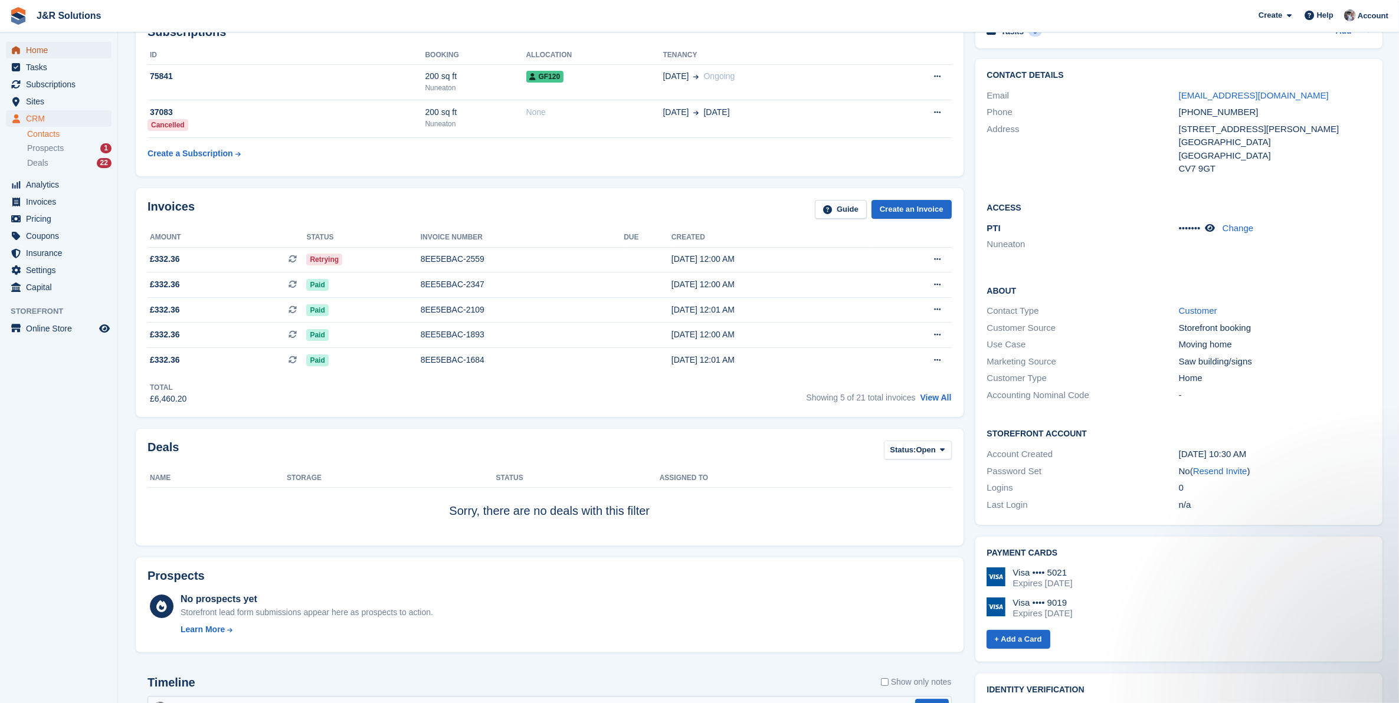
click at [36, 53] on span "Home" at bounding box center [61, 50] width 71 height 17
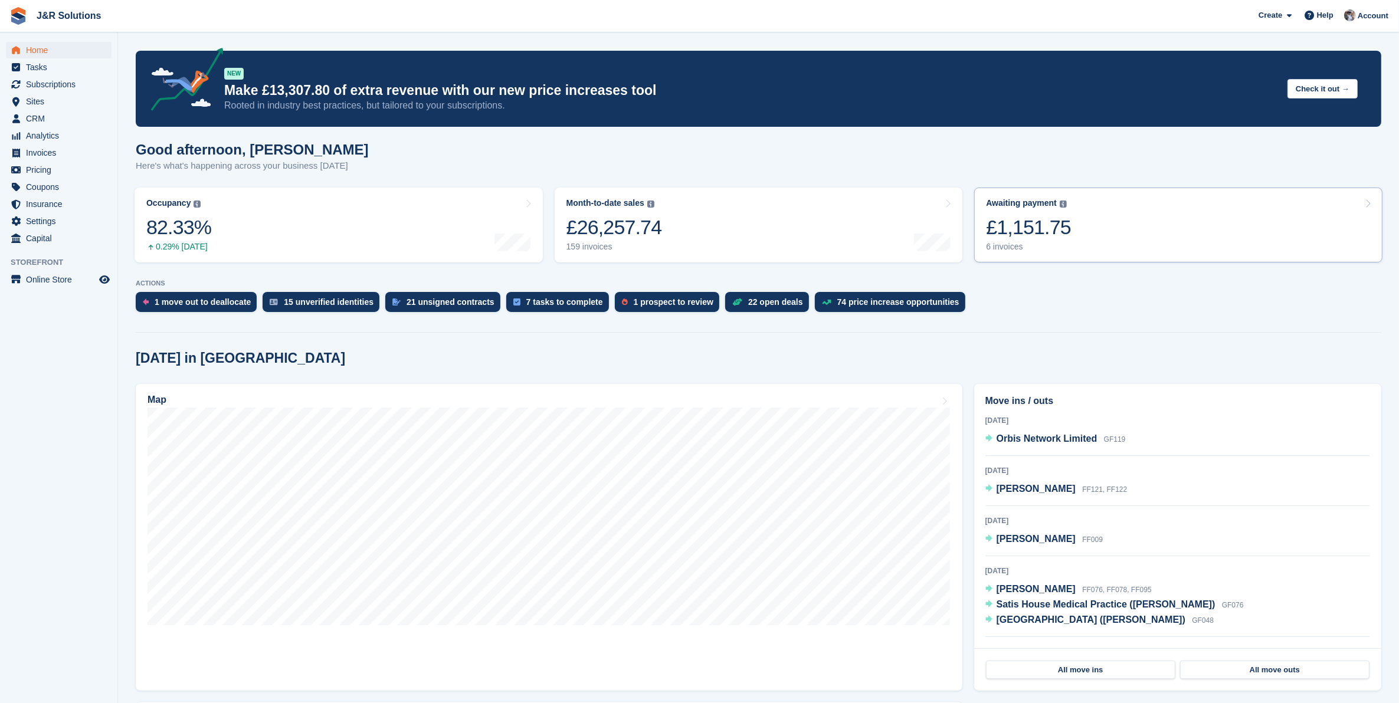
click at [1121, 225] on link "Awaiting payment The total outstanding balance on all open invoices. £1,151.75 …" at bounding box center [1178, 225] width 408 height 75
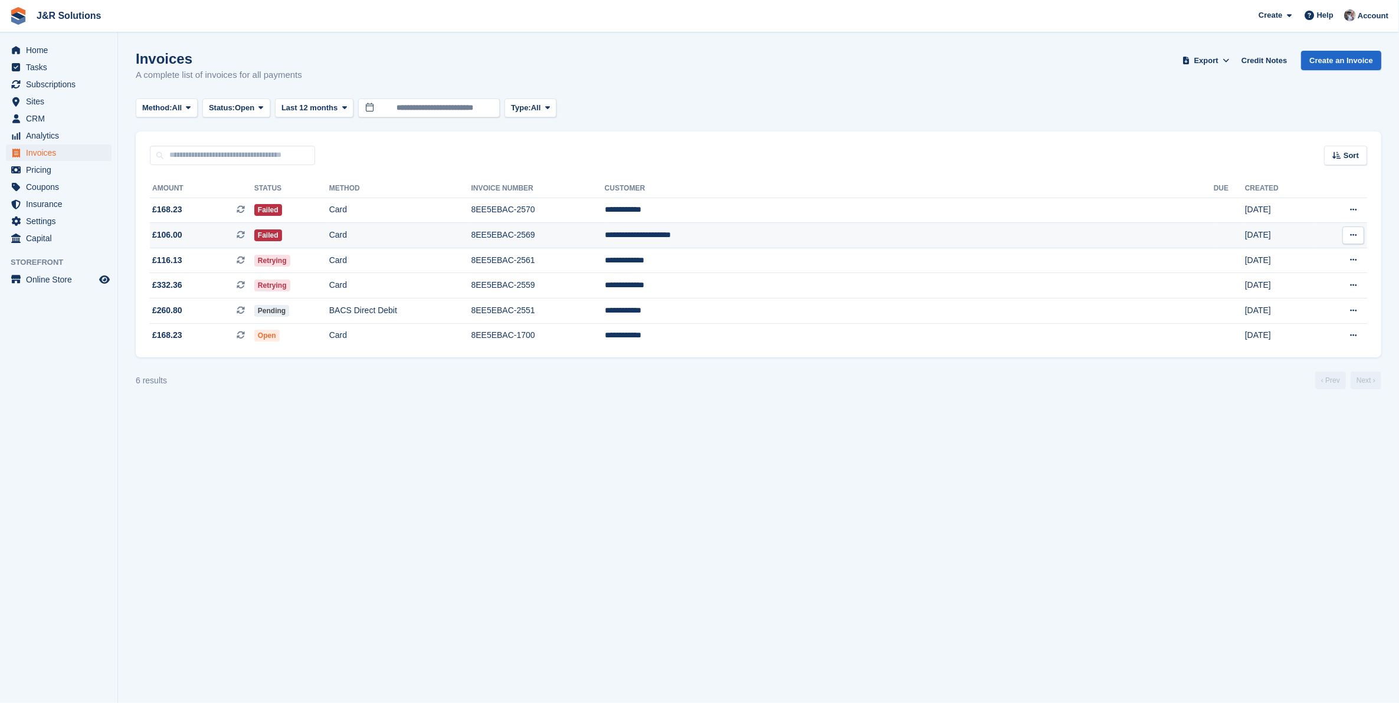
click at [605, 239] on td "8EE5EBAC-2569" at bounding box center [537, 235] width 133 height 25
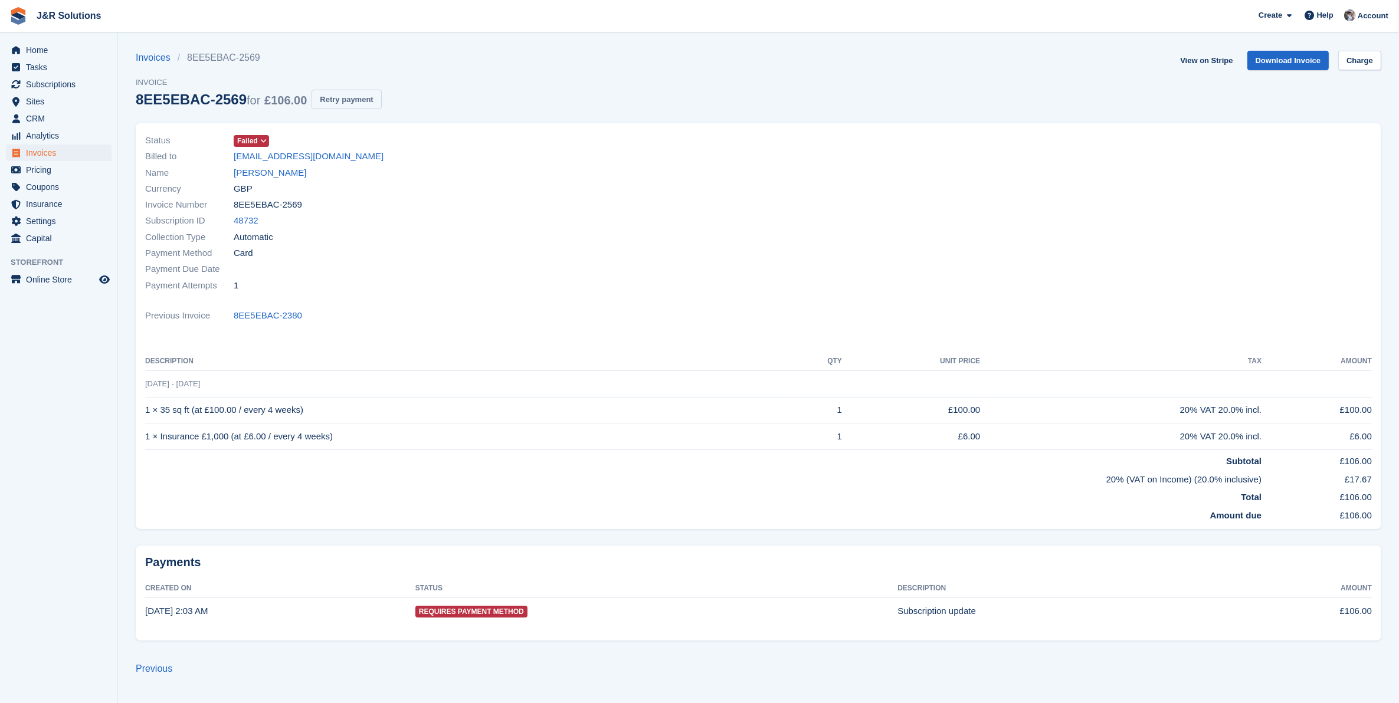
click at [347, 96] on button "Retry payment" at bounding box center [346, 99] width 70 height 19
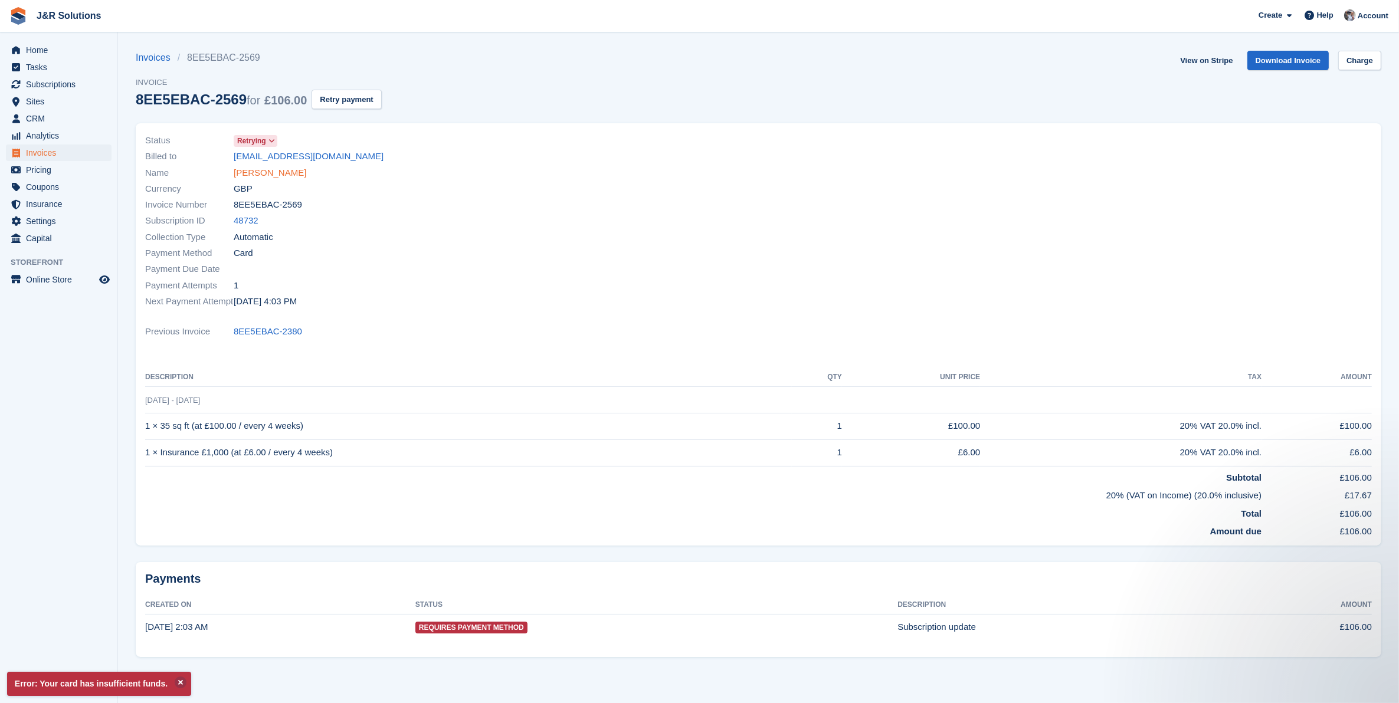
click at [306, 172] on link "Joe Van Der Westhuizen" at bounding box center [270, 173] width 73 height 14
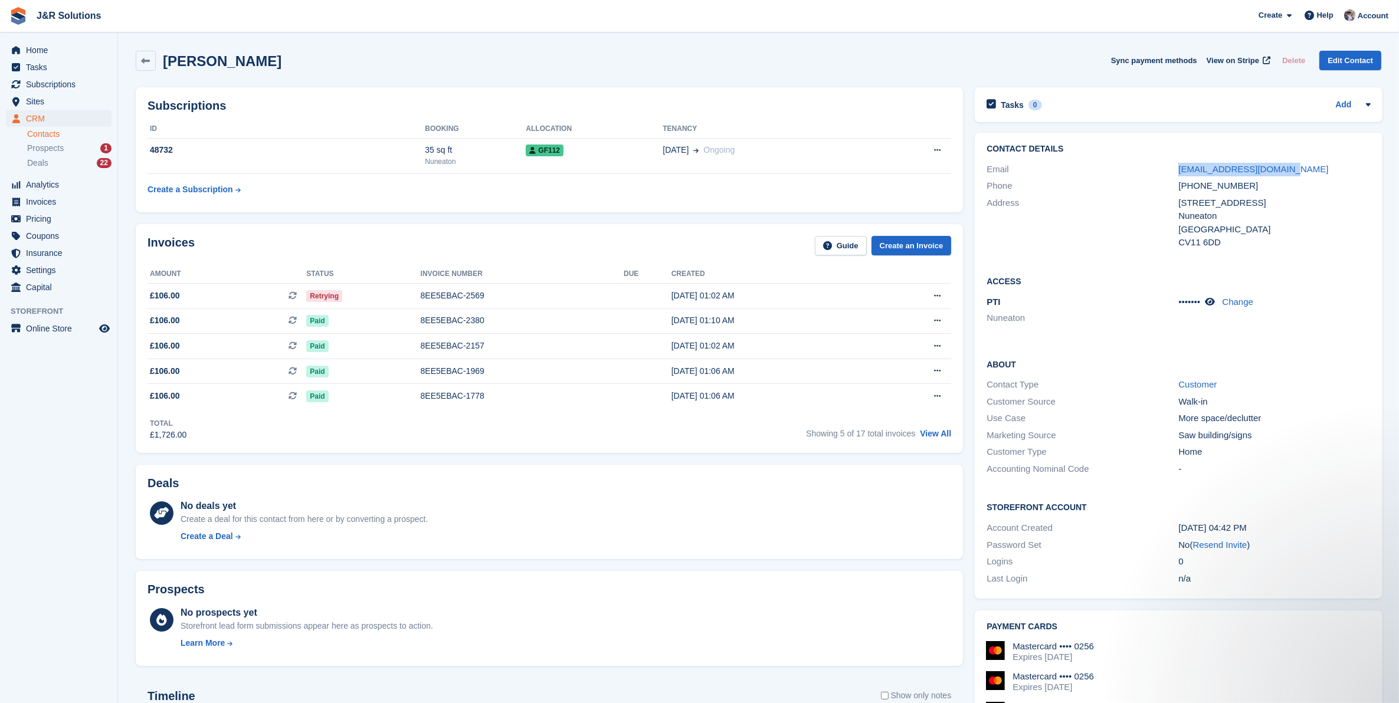
drag, startPoint x: 1299, startPoint y: 169, endPoint x: 1174, endPoint y: 172, distance: 124.5
click at [1174, 172] on div "Email joevdwest1978@gmail.com" at bounding box center [1177, 169] width 383 height 17
copy div "joevdwest1978@gmail.com"
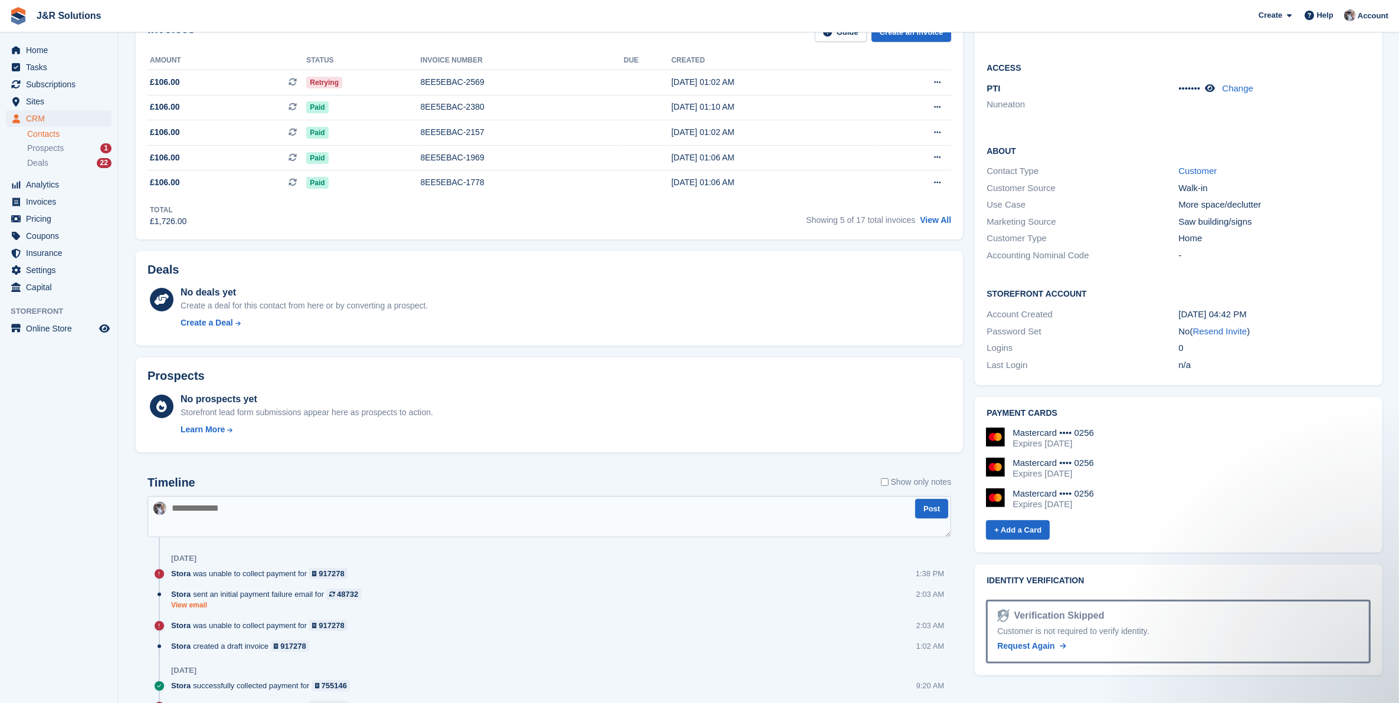
scroll to position [221, 0]
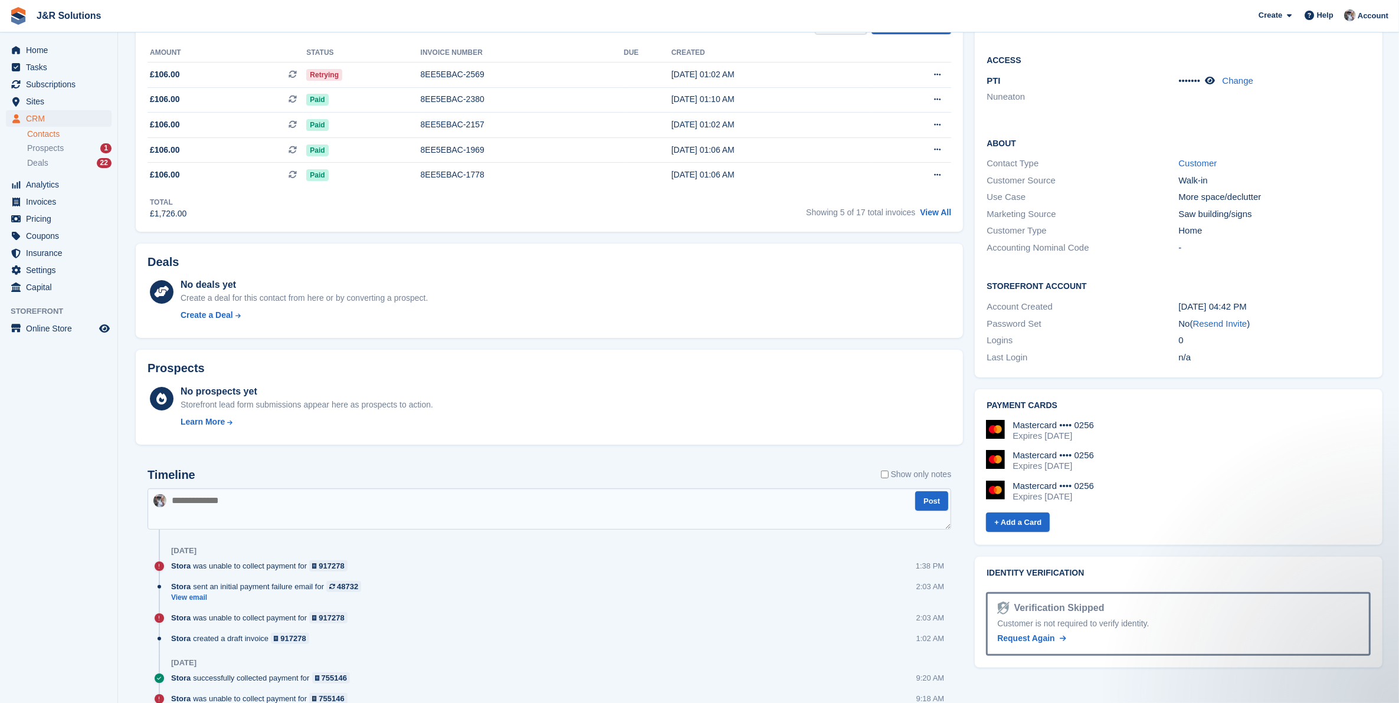
click at [222, 497] on textarea at bounding box center [548, 508] width 803 height 41
type textarea "**********"
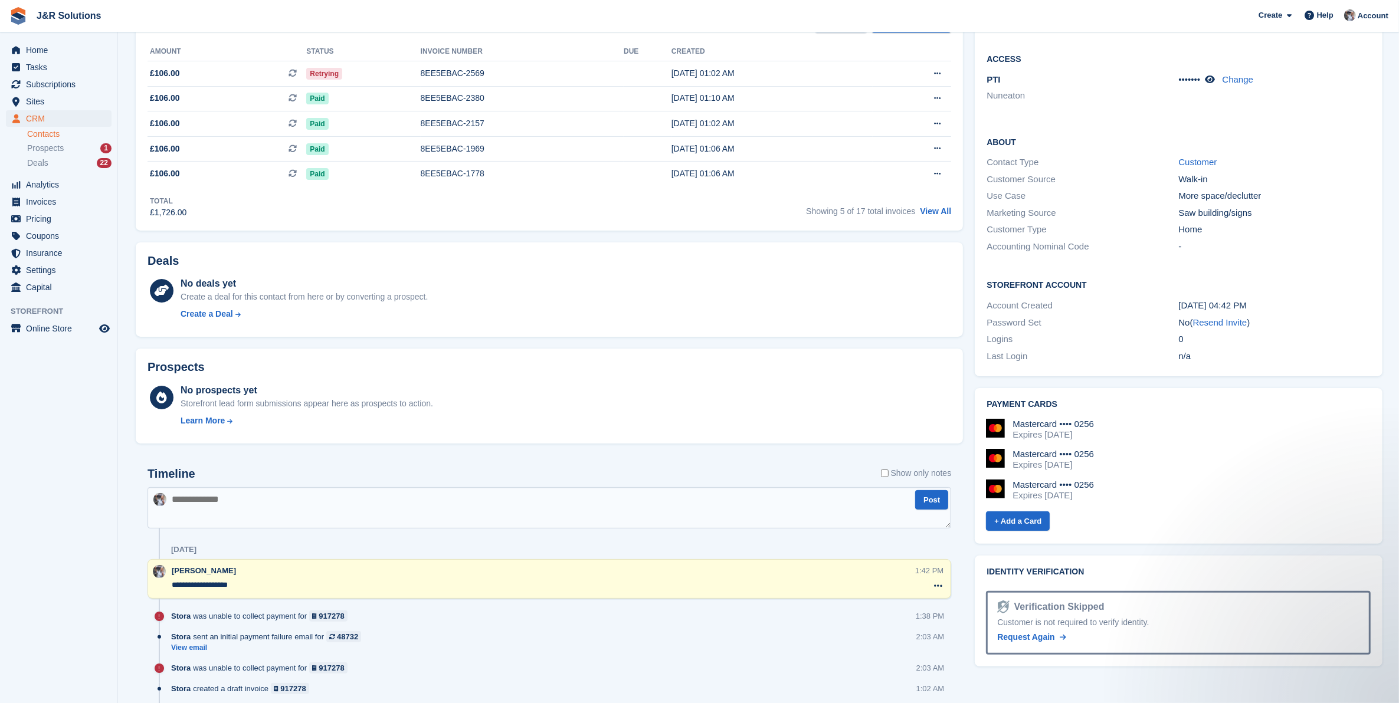
scroll to position [0, 0]
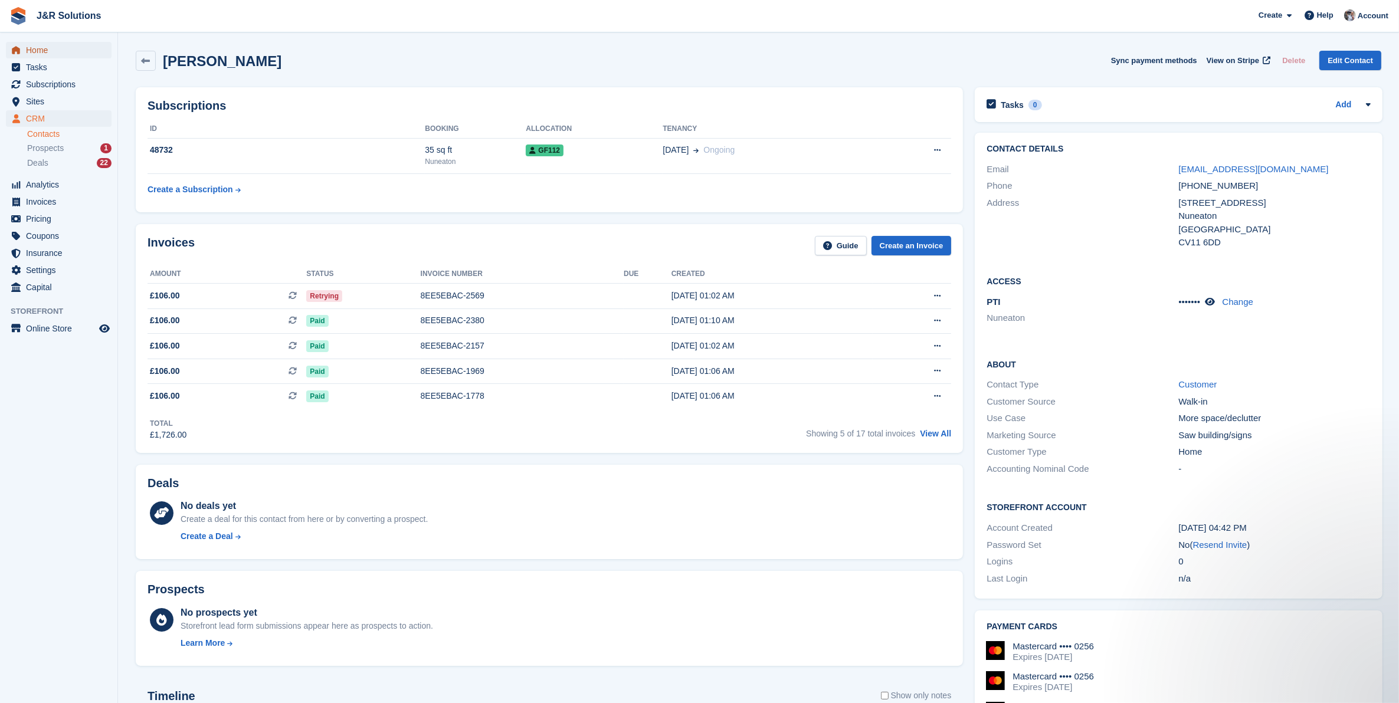
click at [40, 54] on span "Home" at bounding box center [61, 50] width 71 height 17
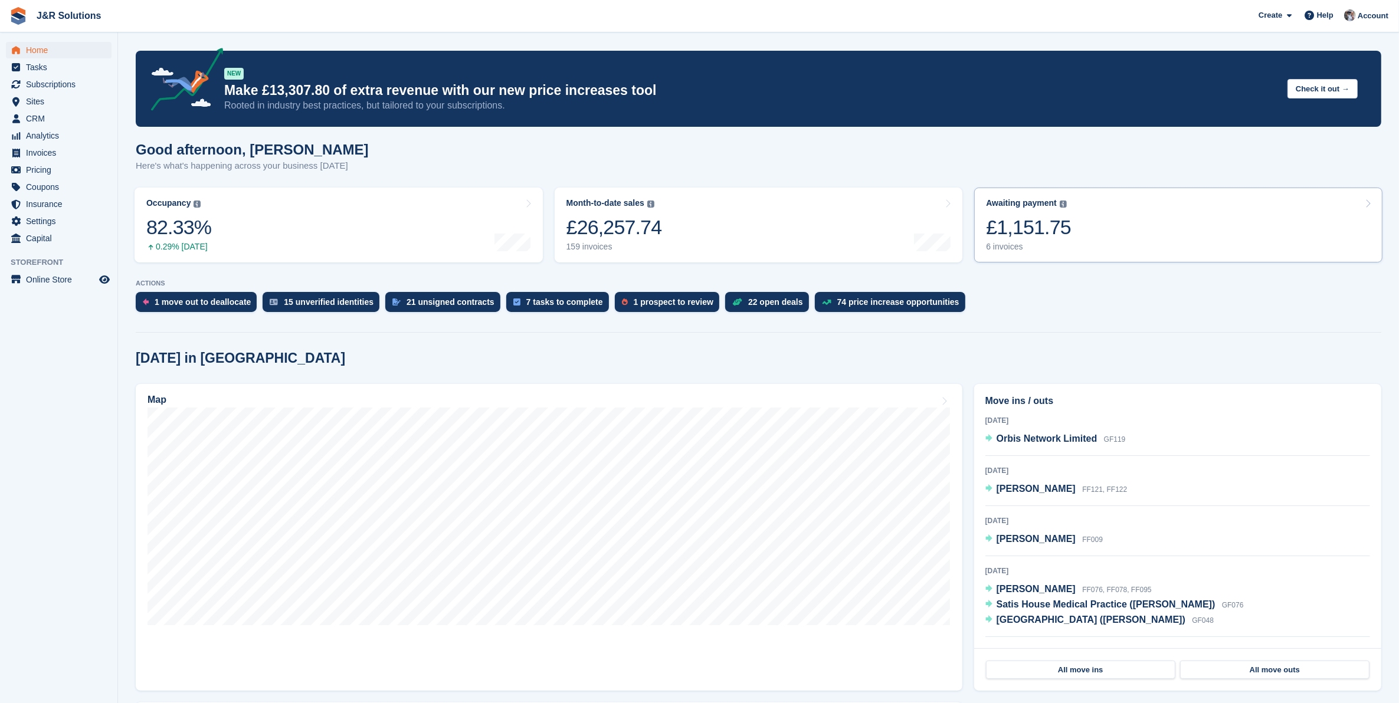
click at [1097, 225] on link "Awaiting payment The total outstanding balance on all open invoices. £1,151.75 …" at bounding box center [1178, 225] width 408 height 75
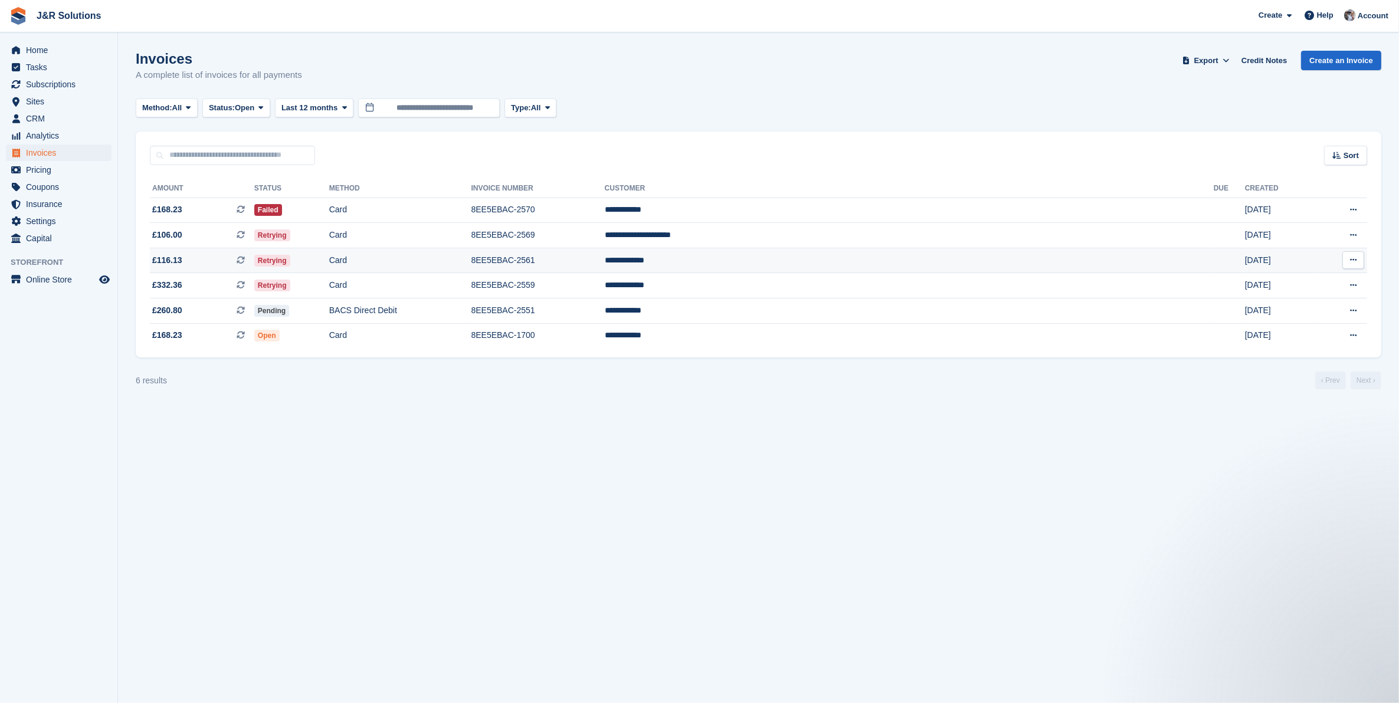
click at [918, 260] on td "**********" at bounding box center [909, 260] width 609 height 25
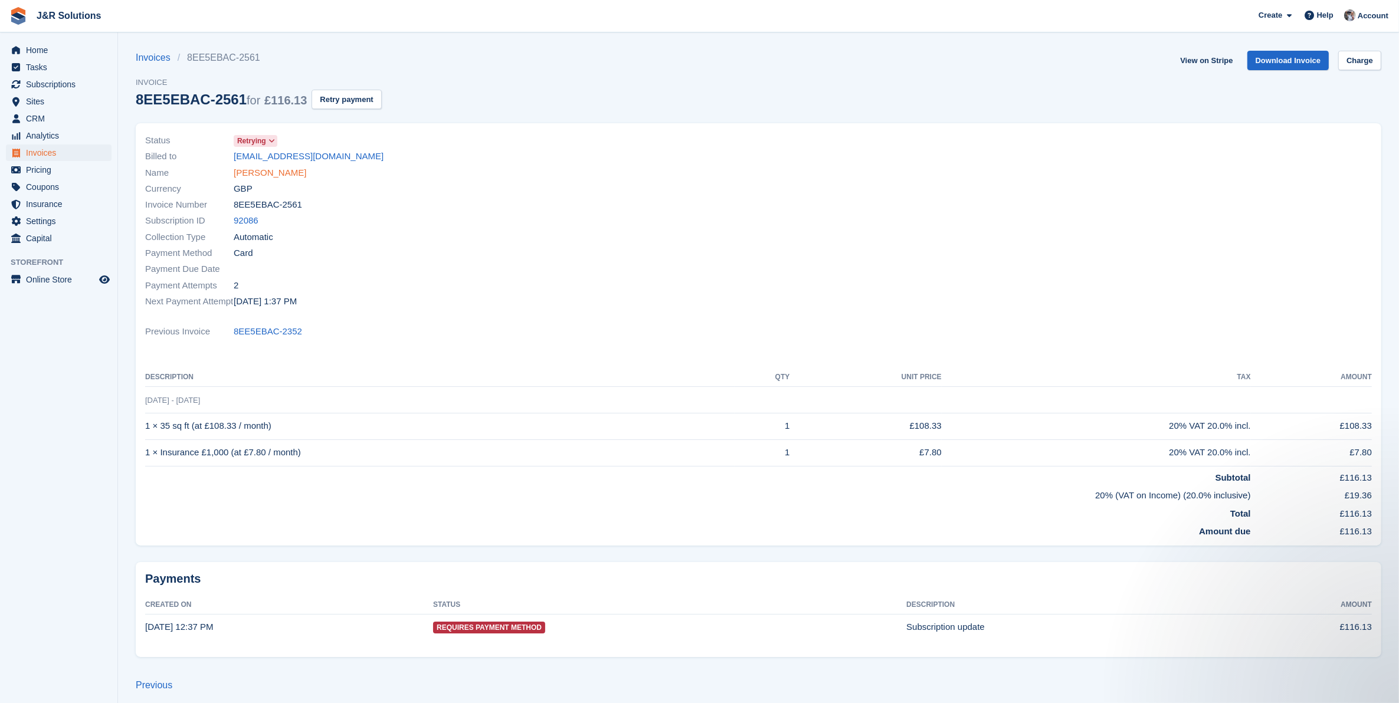
click at [263, 172] on link "[PERSON_NAME]" at bounding box center [270, 173] width 73 height 14
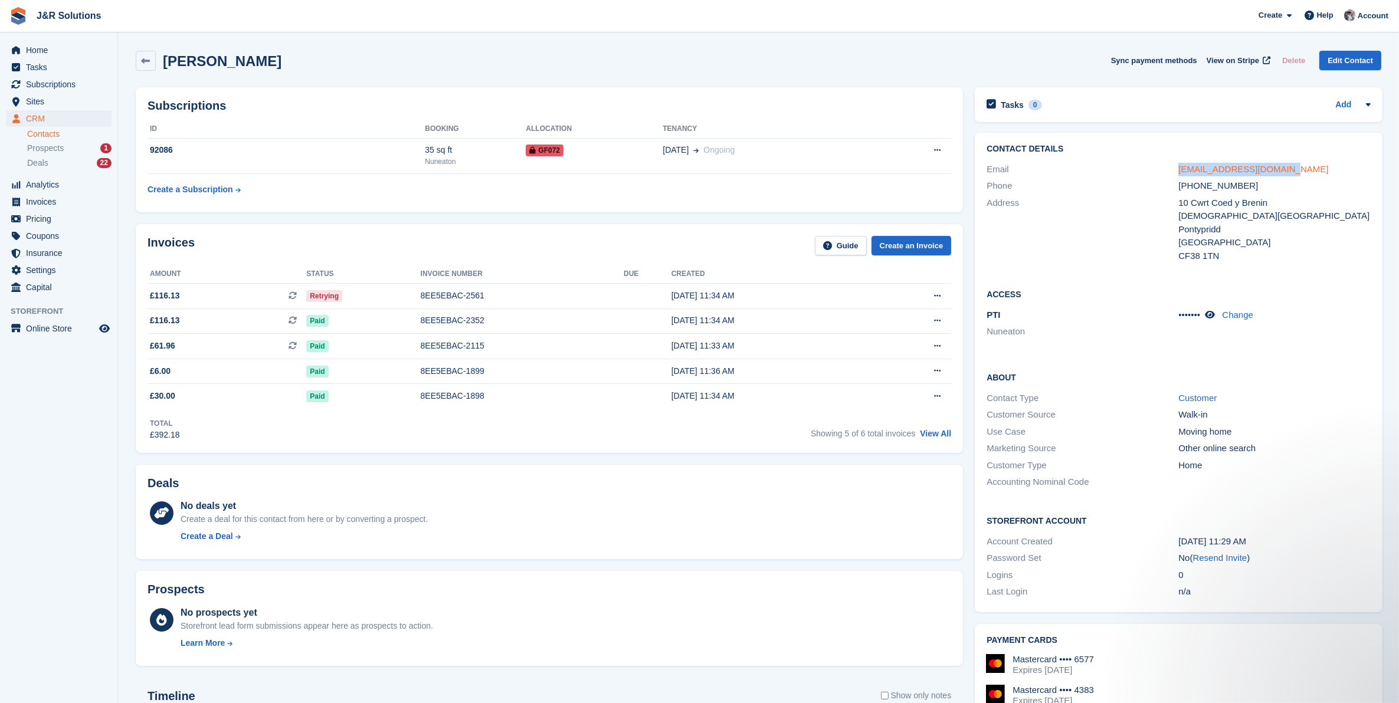
drag, startPoint x: 1295, startPoint y: 171, endPoint x: 1178, endPoint y: 169, distance: 116.8
click at [1178, 169] on div "[EMAIL_ADDRESS][DOMAIN_NAME]" at bounding box center [1274, 170] width 192 height 14
copy link "[EMAIL_ADDRESS][DOMAIN_NAME]"
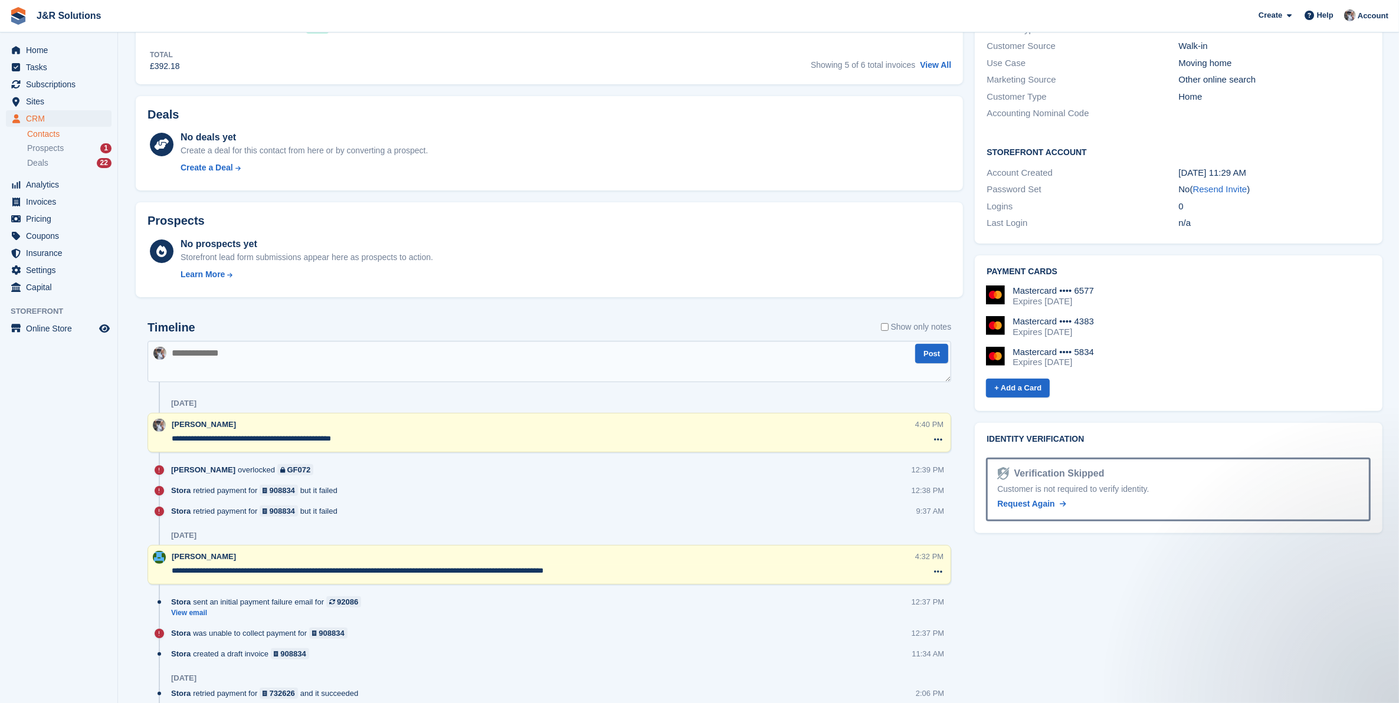
click at [226, 353] on textarea at bounding box center [548, 361] width 803 height 41
paste textarea "**********"
type textarea "**********"
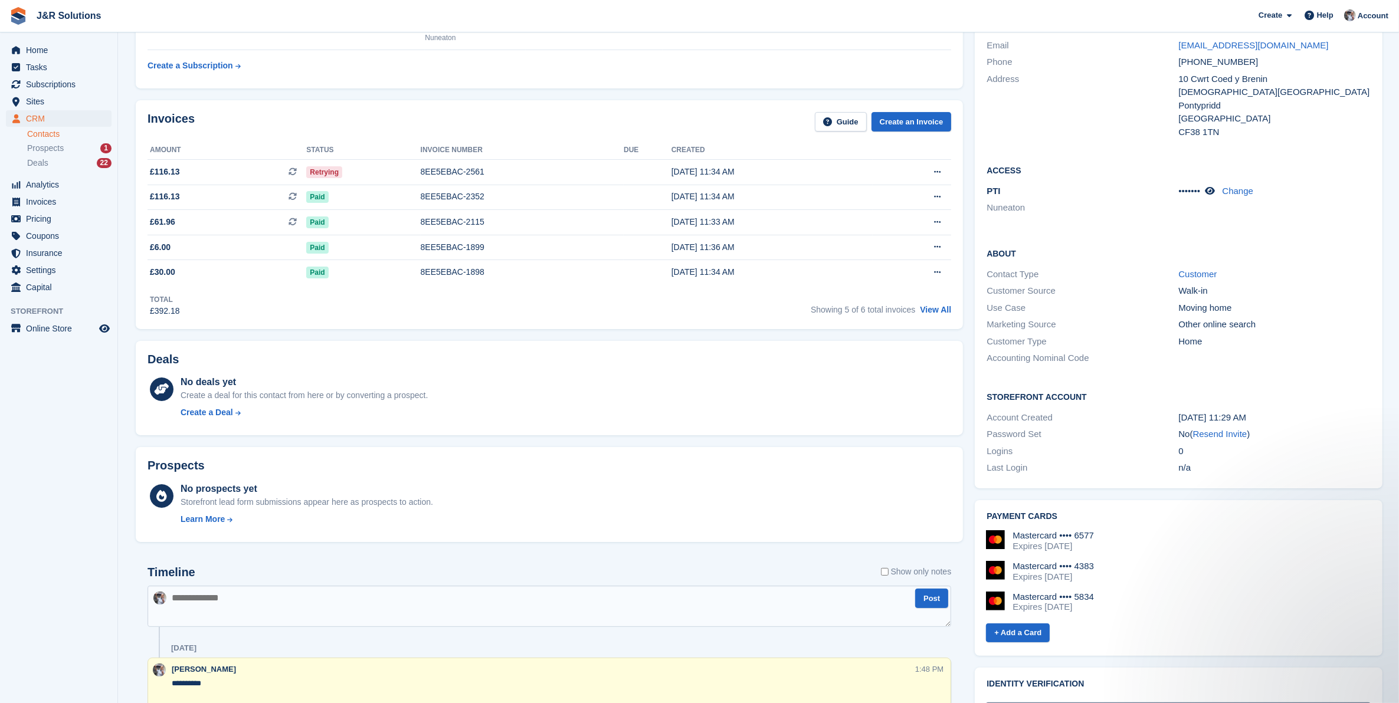
scroll to position [0, 0]
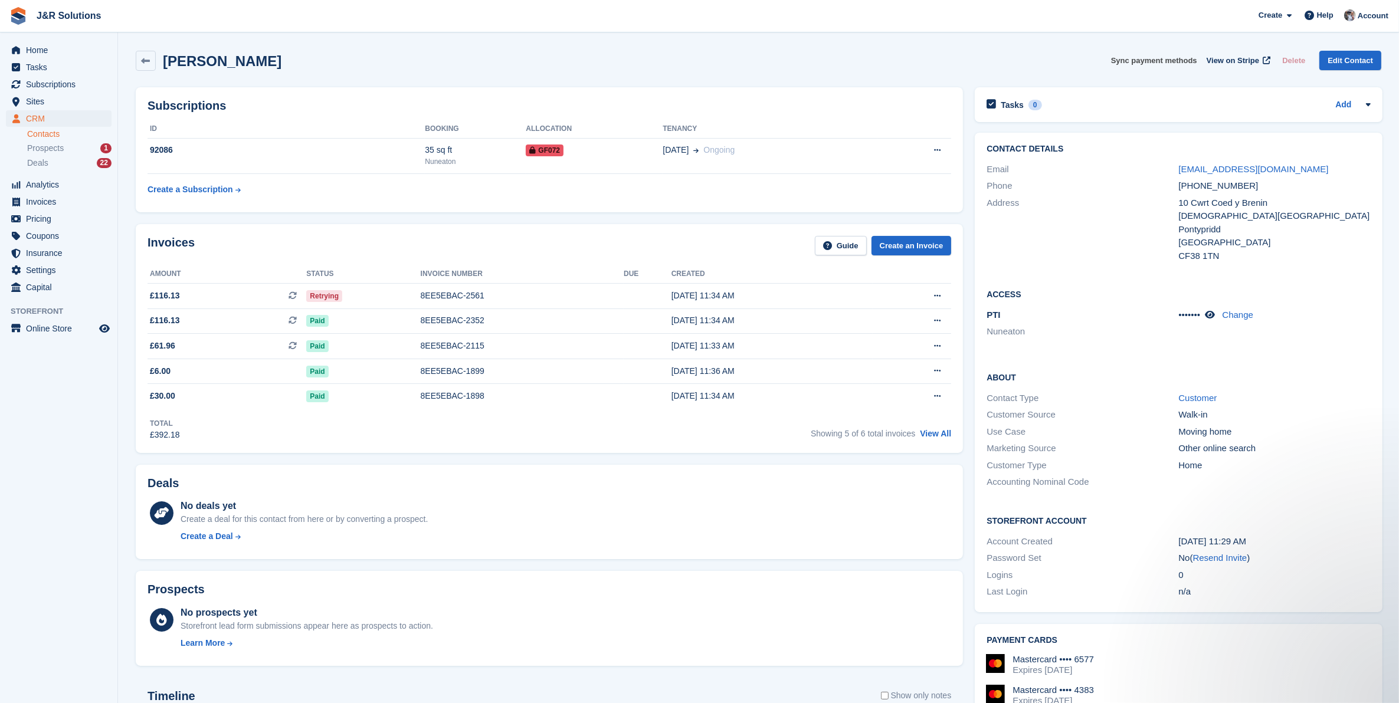
drag, startPoint x: 1166, startPoint y: 60, endPoint x: 779, endPoint y: 65, distance: 387.0
click at [1166, 60] on button "Sync payment methods" at bounding box center [1154, 60] width 86 height 19
click at [1230, 64] on span "View on Stripe" at bounding box center [1232, 61] width 52 height 12
